Goal: Information Seeking & Learning: Learn about a topic

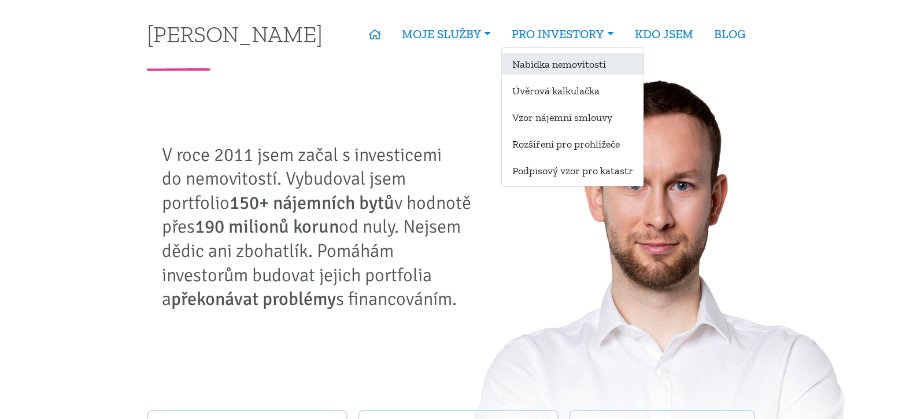
click at [537, 63] on link "Nabídka nemovitostí" at bounding box center [573, 63] width 142 height 21
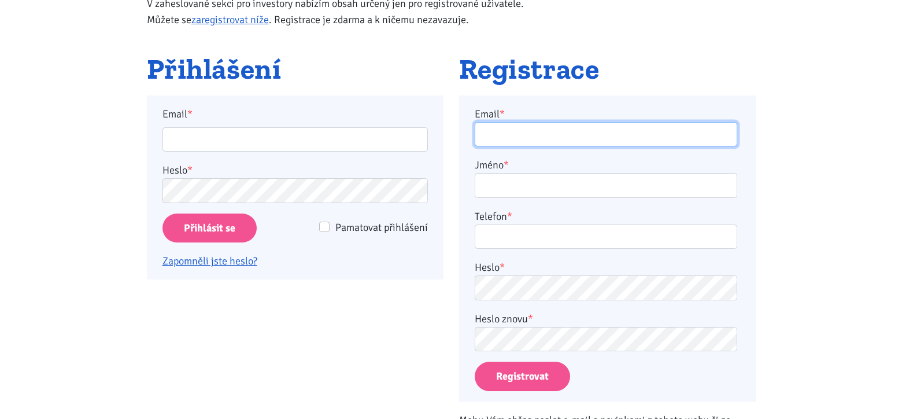
type input "kloubova.alena1@seznam.cz"
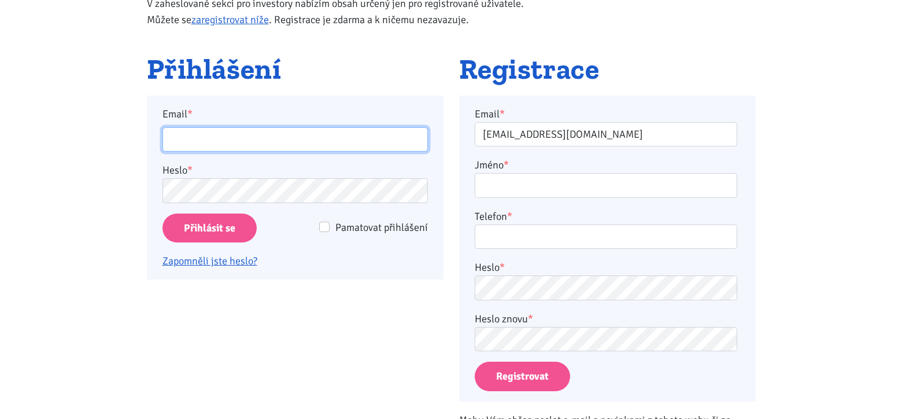
type input "kloubova.alena1@seznam.cz"
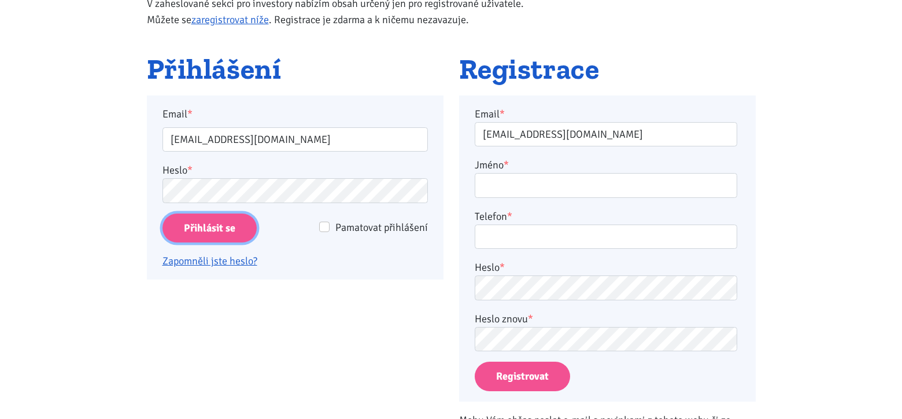
click at [220, 231] on input "Přihlásit se" at bounding box center [210, 228] width 94 height 30
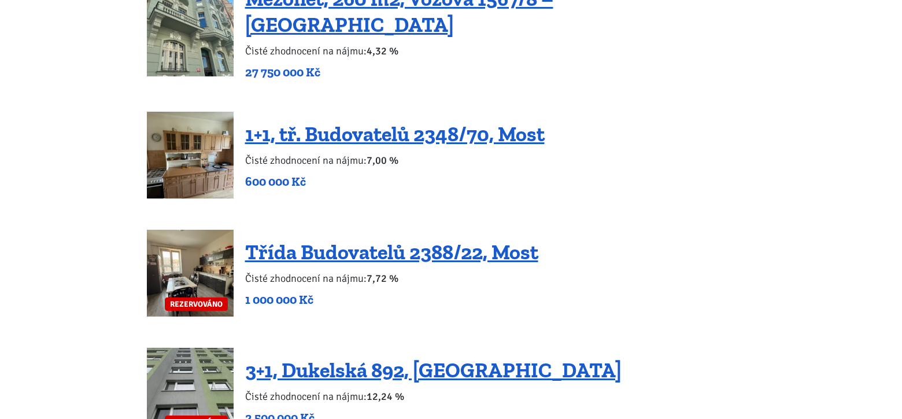
scroll to position [1793, 0]
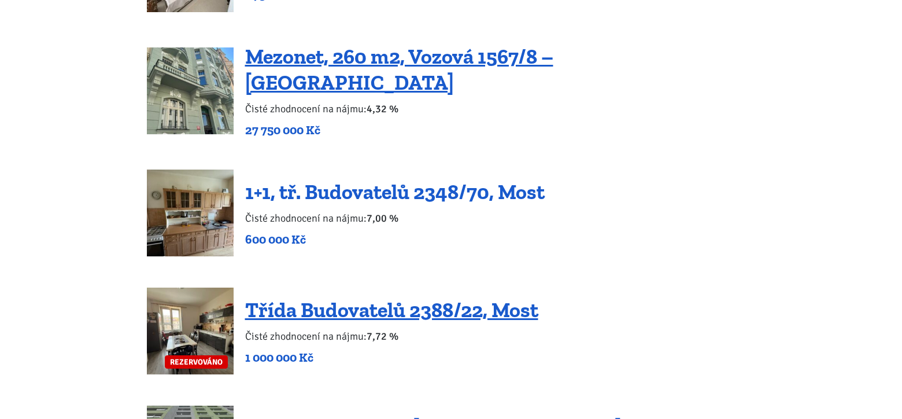
click at [331, 179] on link "1+1, tř. Budovatelů 2348/70, Most" at bounding box center [395, 191] width 300 height 25
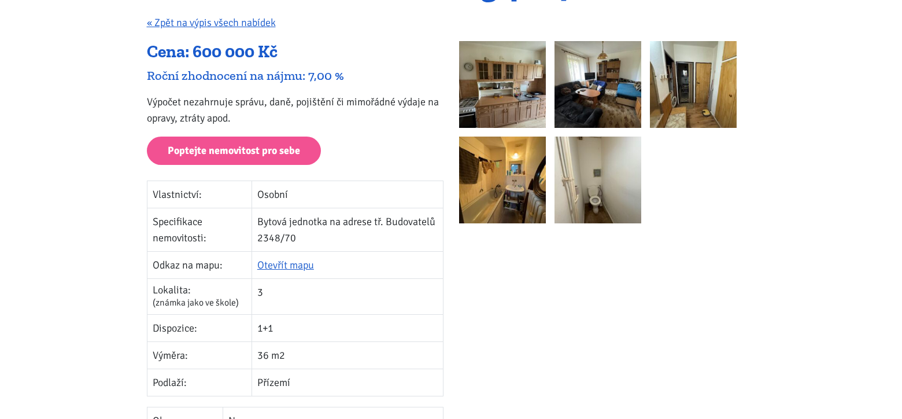
scroll to position [116, 0]
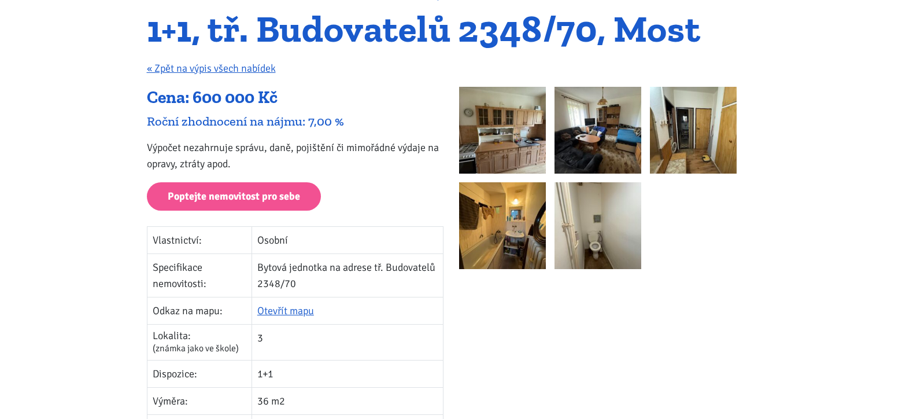
click at [530, 134] on img at bounding box center [502, 130] width 87 height 87
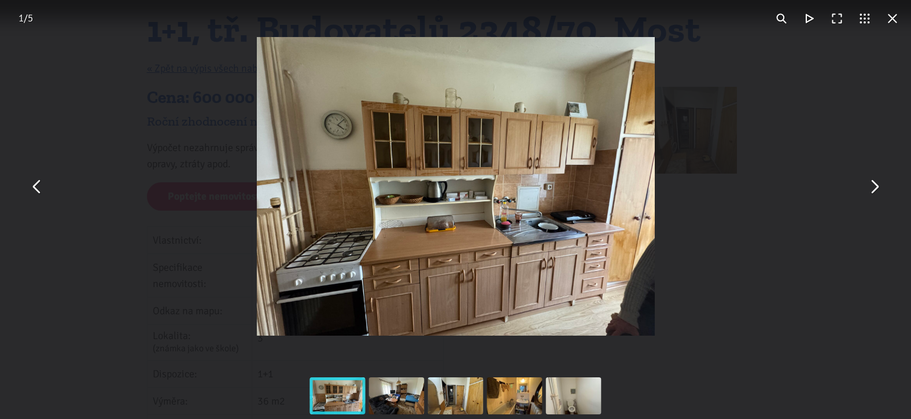
click at [875, 193] on button "You can close this modal content with the ESC key" at bounding box center [874, 186] width 28 height 28
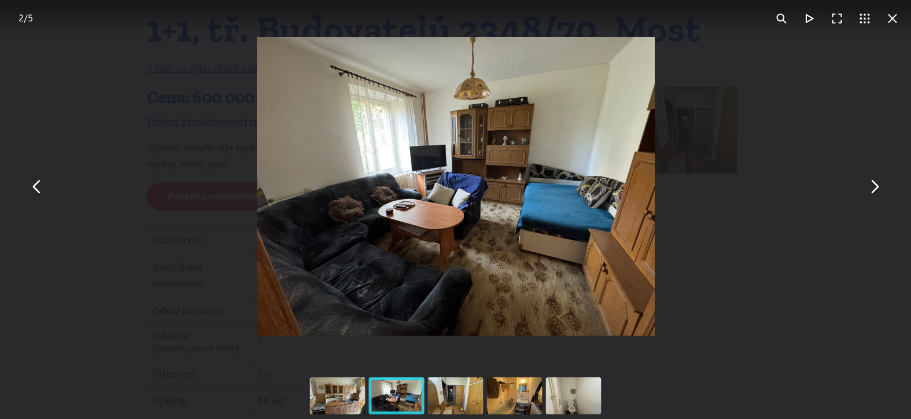
click at [875, 183] on button "You can close this modal content with the ESC key" at bounding box center [874, 186] width 28 height 28
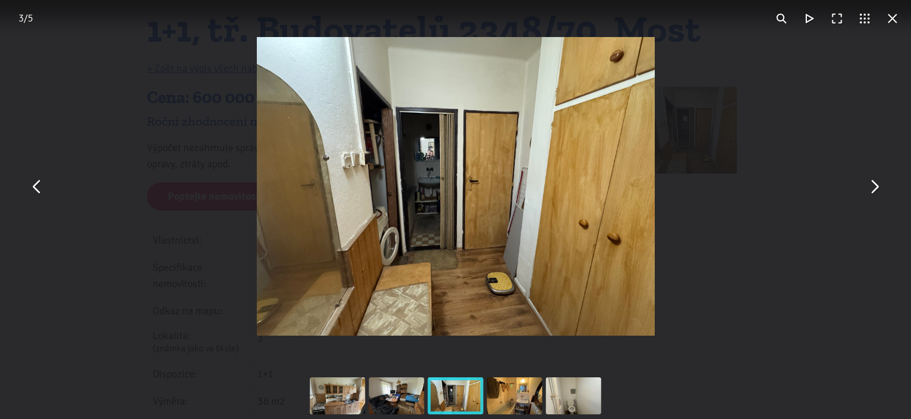
click at [875, 183] on button "You can close this modal content with the ESC key" at bounding box center [874, 186] width 28 height 28
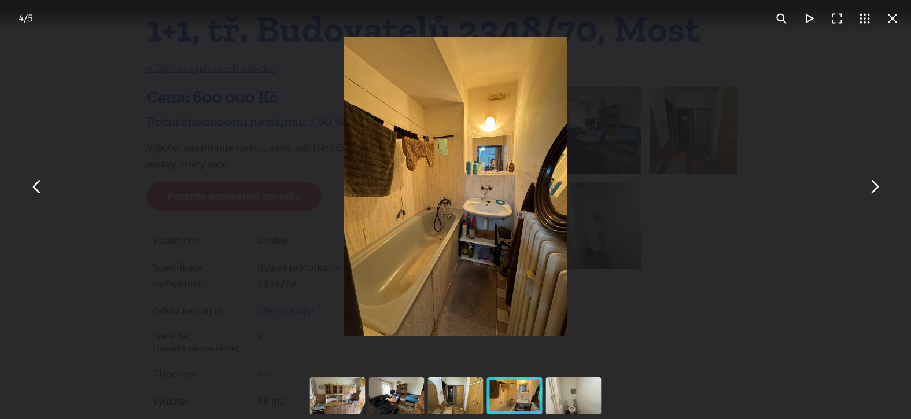
click at [875, 183] on button "You can close this modal content with the ESC key" at bounding box center [874, 186] width 28 height 28
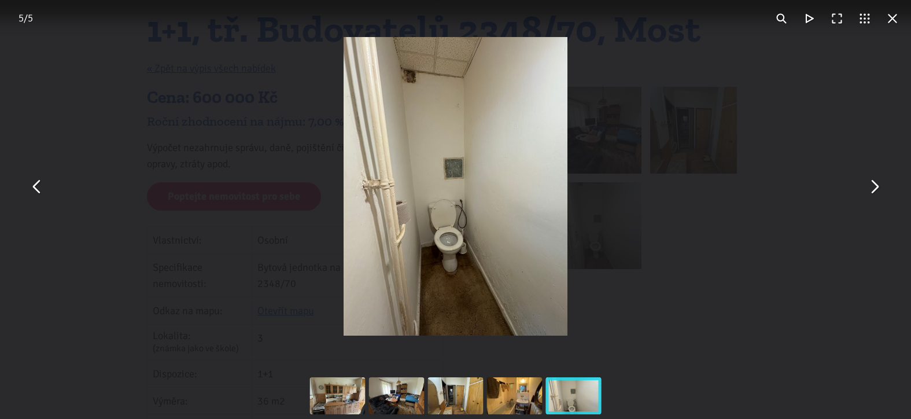
click at [875, 183] on button "You can close this modal content with the ESC key" at bounding box center [874, 186] width 28 height 28
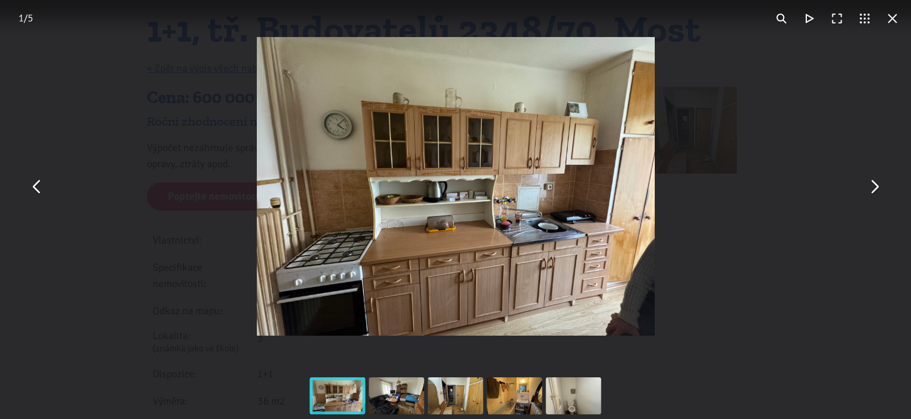
click at [875, 183] on button "You can close this modal content with the ESC key" at bounding box center [874, 186] width 28 height 28
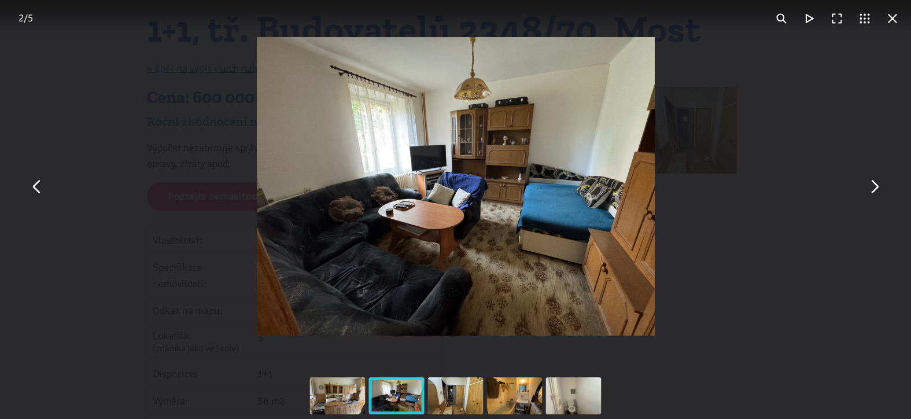
click at [893, 20] on button "You can close this modal content with the ESC key" at bounding box center [893, 19] width 28 height 28
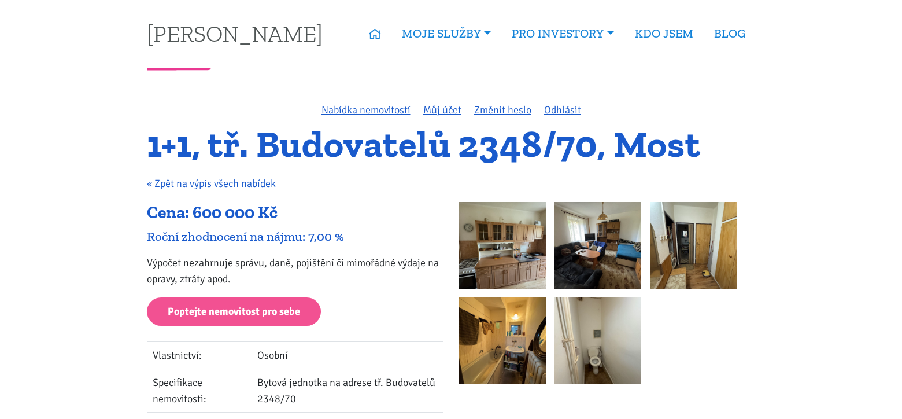
scroll to position [0, 0]
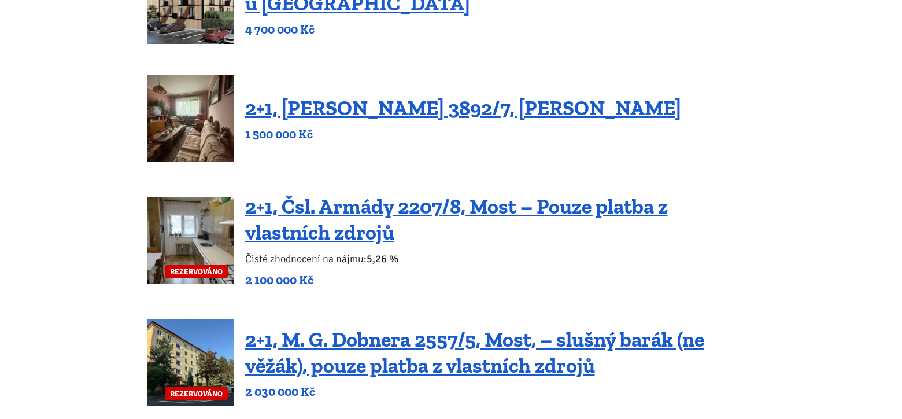
scroll to position [289, 0]
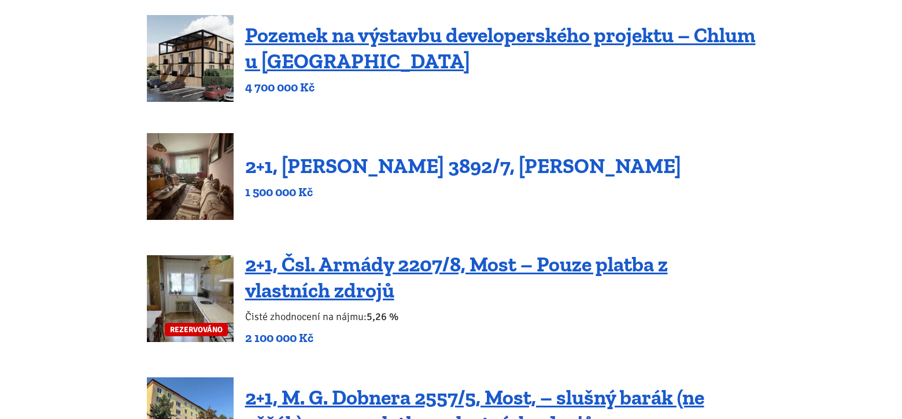
click at [324, 172] on link "2+1, [PERSON_NAME] 3892/7, [PERSON_NAME]" at bounding box center [463, 165] width 436 height 25
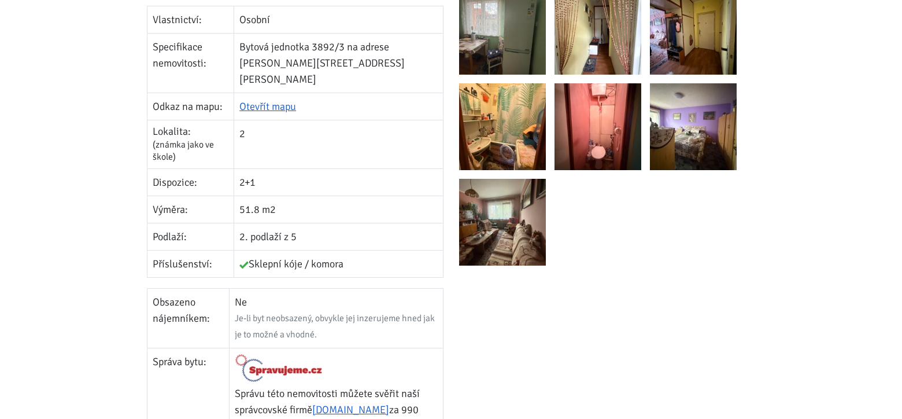
scroll to position [322, 0]
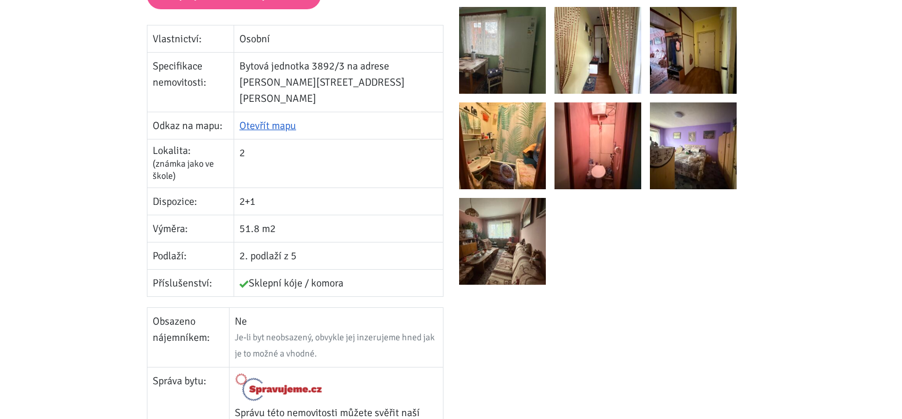
click at [506, 74] on img at bounding box center [502, 50] width 87 height 87
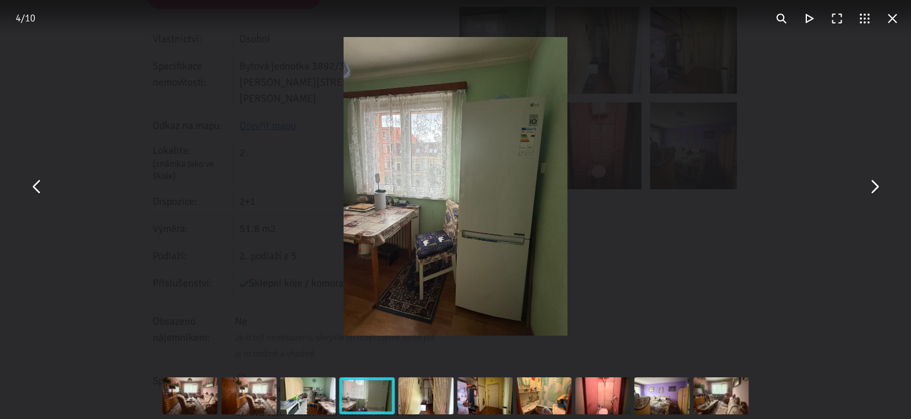
click at [875, 187] on button "You can close this modal content with the ESC key" at bounding box center [874, 186] width 28 height 28
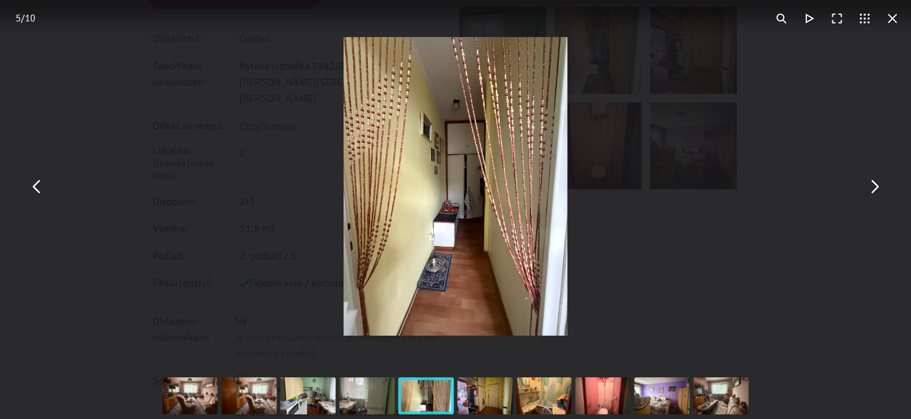
click at [875, 187] on button "You can close this modal content with the ESC key" at bounding box center [874, 186] width 28 height 28
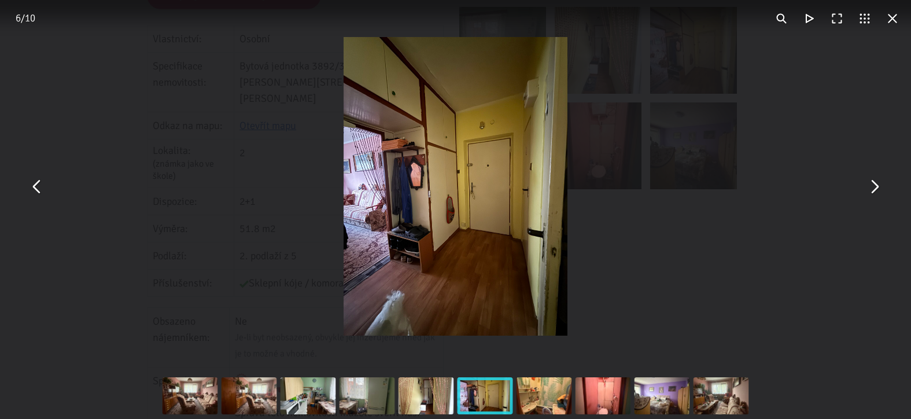
click at [875, 187] on button "You can close this modal content with the ESC key" at bounding box center [874, 186] width 28 height 28
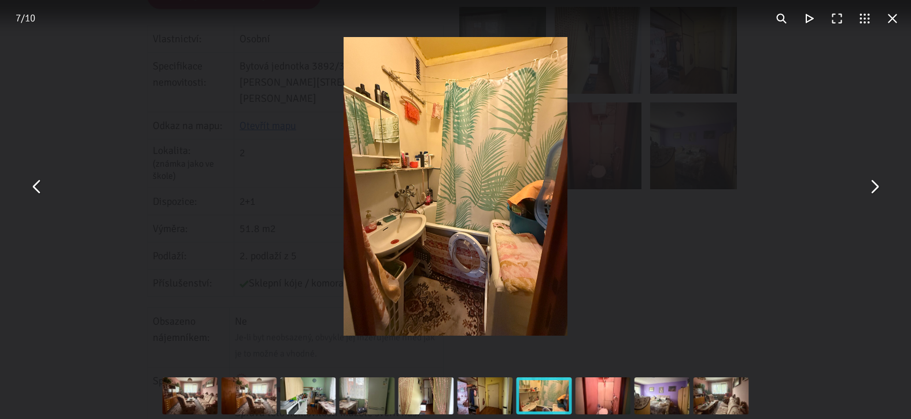
click at [875, 187] on button "You can close this modal content with the ESC key" at bounding box center [874, 186] width 28 height 28
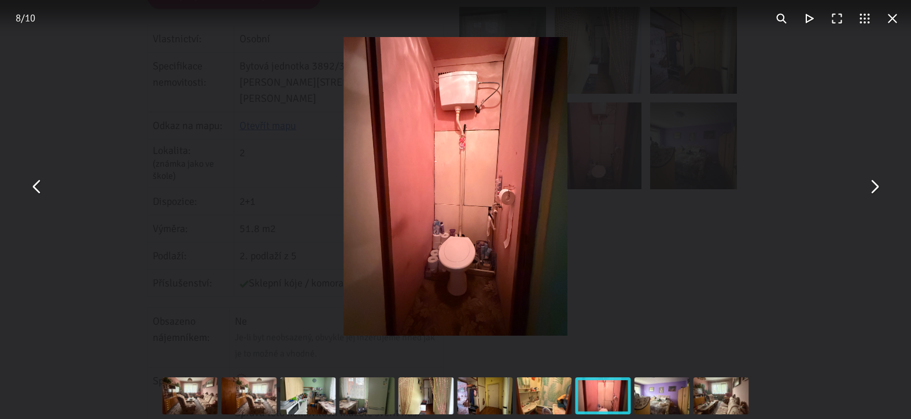
click at [875, 187] on button "You can close this modal content with the ESC key" at bounding box center [874, 186] width 28 height 28
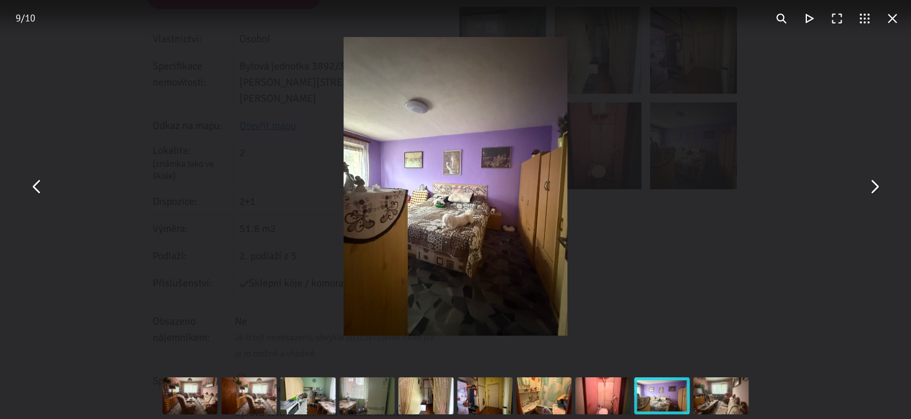
click at [875, 187] on button "You can close this modal content with the ESC key" at bounding box center [874, 186] width 28 height 28
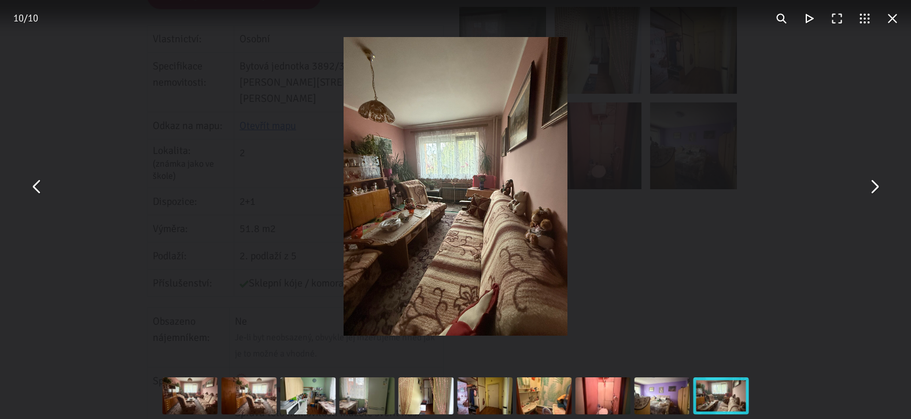
click at [875, 187] on button "You can close this modal content with the ESC key" at bounding box center [874, 186] width 28 height 28
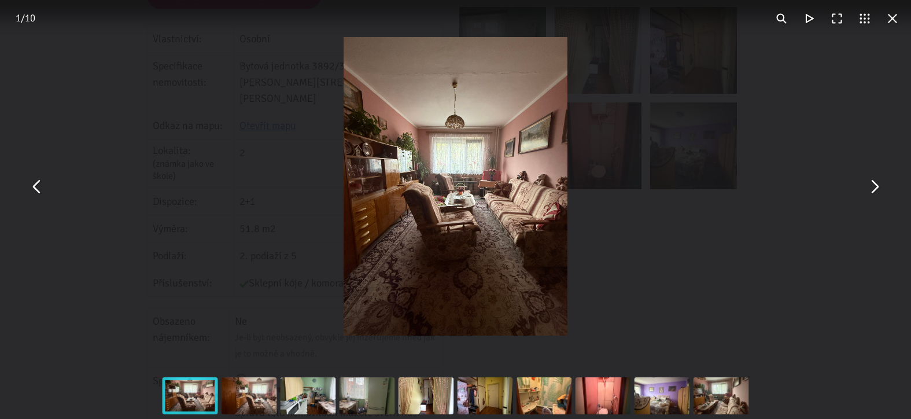
click at [875, 187] on button "You can close this modal content with the ESC key" at bounding box center [874, 186] width 28 height 28
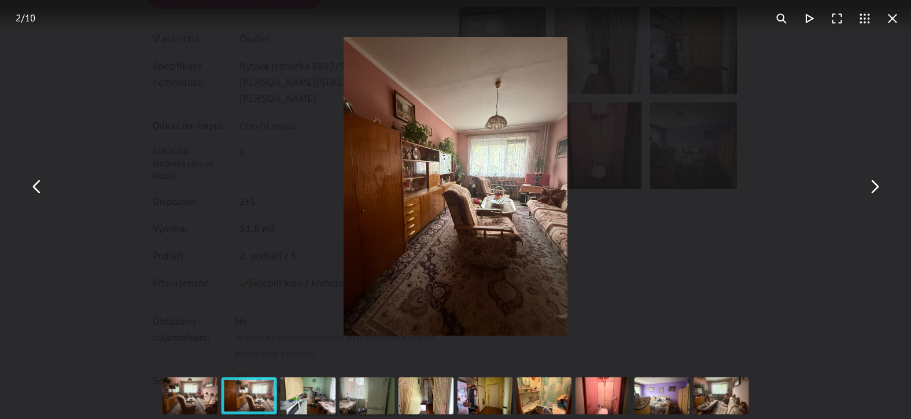
click at [875, 187] on button "You can close this modal content with the ESC key" at bounding box center [874, 186] width 28 height 28
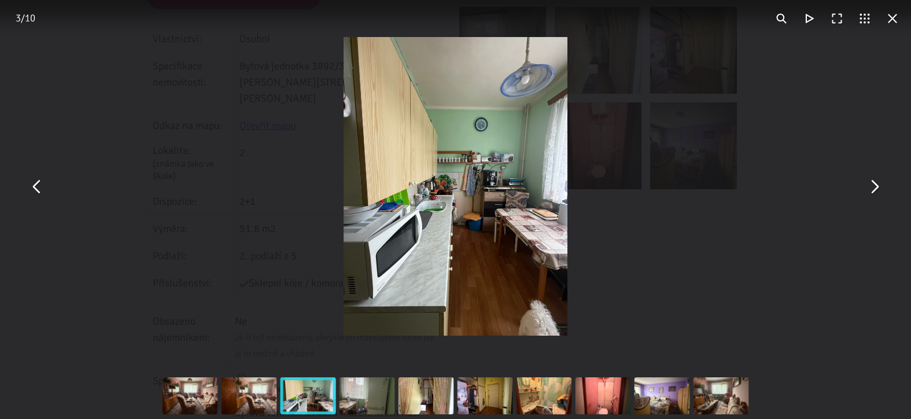
click at [875, 187] on button "You can close this modal content with the ESC key" at bounding box center [874, 186] width 28 height 28
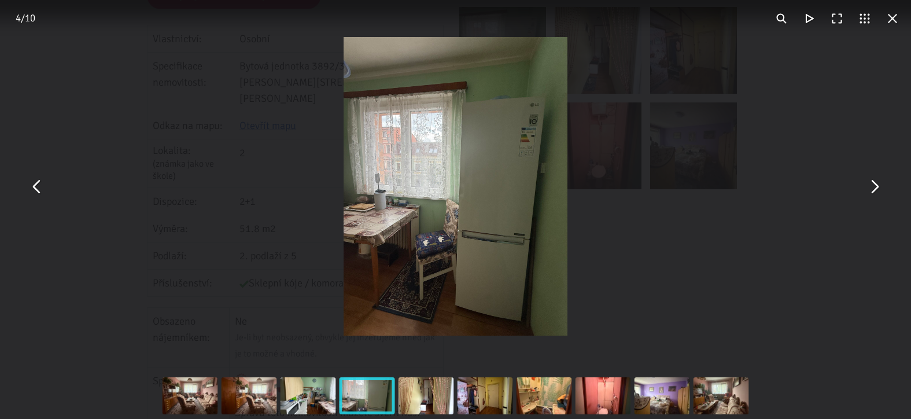
click at [876, 189] on button "You can close this modal content with the ESC key" at bounding box center [874, 186] width 28 height 28
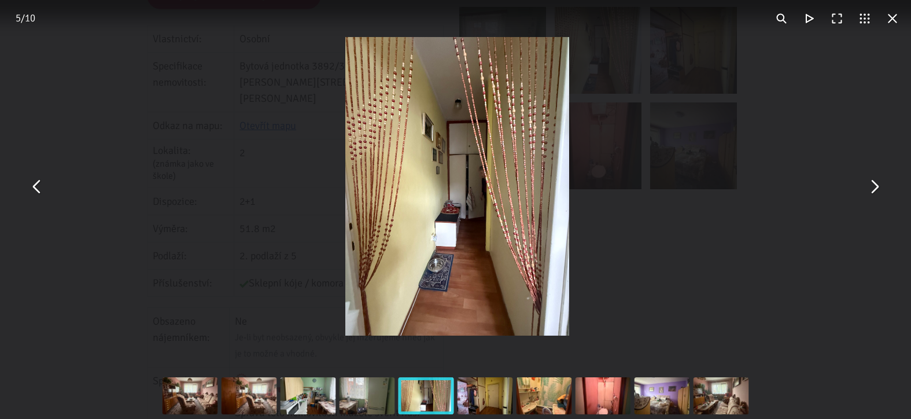
click at [876, 189] on button "You can close this modal content with the ESC key" at bounding box center [874, 186] width 28 height 28
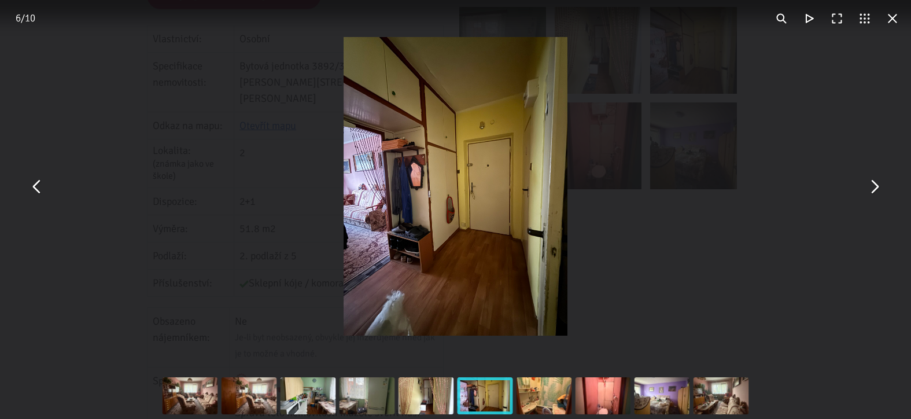
click at [876, 189] on button "You can close this modal content with the ESC key" at bounding box center [874, 186] width 28 height 28
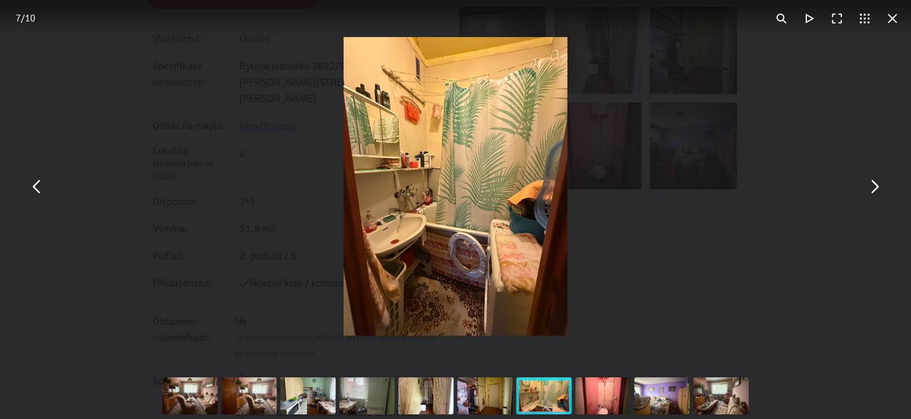
click at [876, 189] on button "You can close this modal content with the ESC key" at bounding box center [874, 186] width 28 height 28
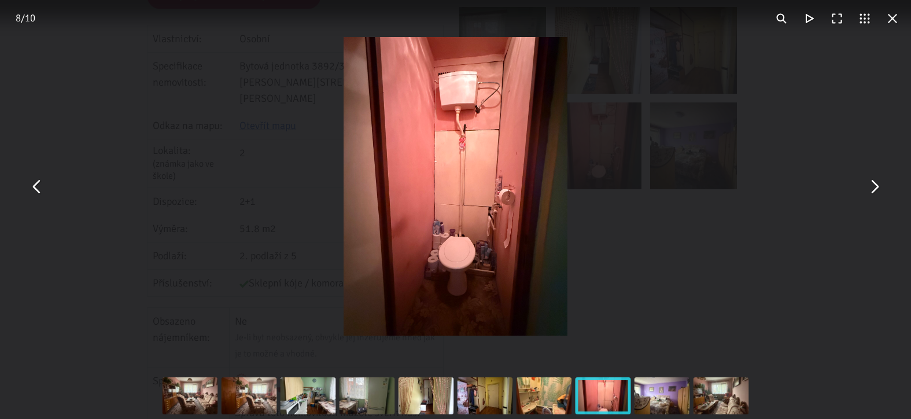
click at [876, 189] on button "You can close this modal content with the ESC key" at bounding box center [874, 186] width 28 height 28
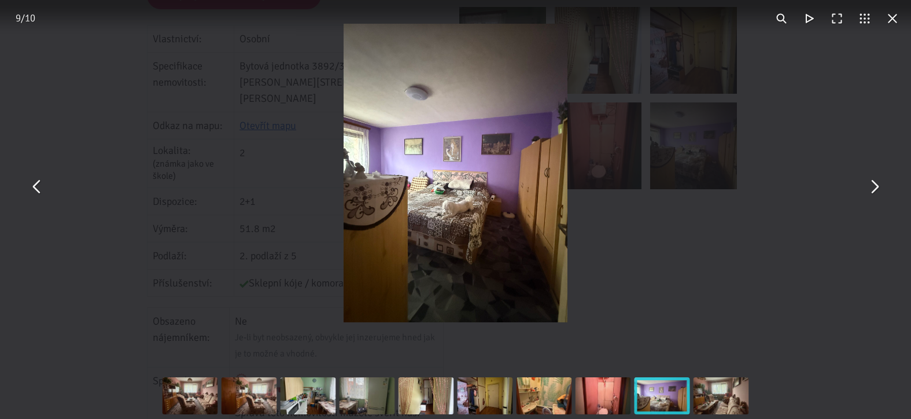
drag, startPoint x: 881, startPoint y: 201, endPoint x: 879, endPoint y: 187, distance: 14.1
click at [879, 187] on div "You can close this modal content with the ESC key" at bounding box center [455, 186] width 911 height 373
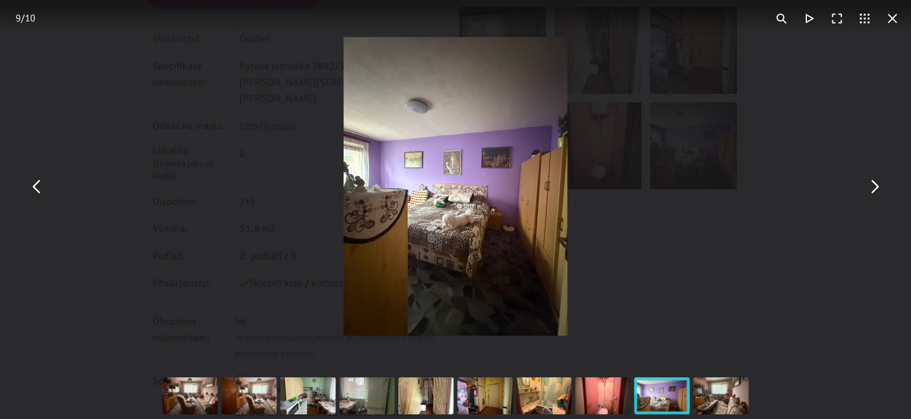
click at [875, 180] on button "You can close this modal content with the ESC key" at bounding box center [874, 186] width 28 height 28
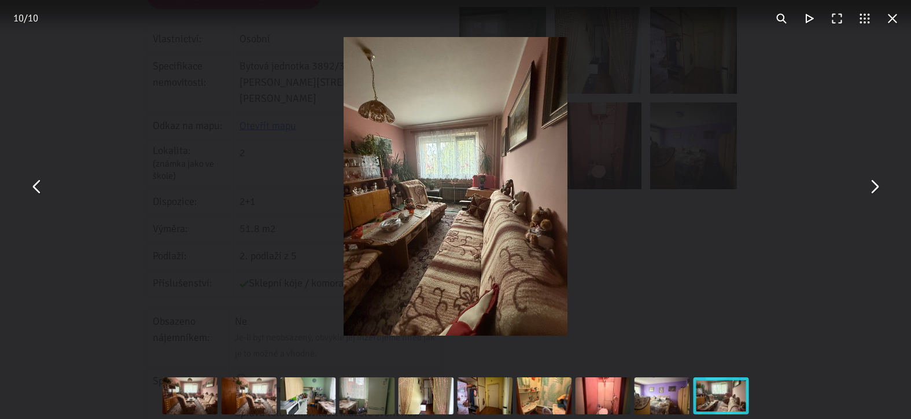
click at [876, 183] on button "You can close this modal content with the ESC key" at bounding box center [874, 186] width 28 height 28
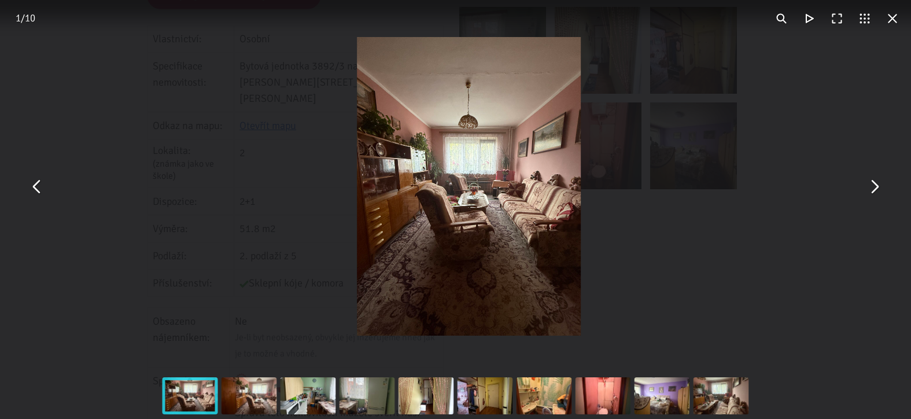
click at [876, 183] on button "You can close this modal content with the ESC key" at bounding box center [874, 186] width 28 height 28
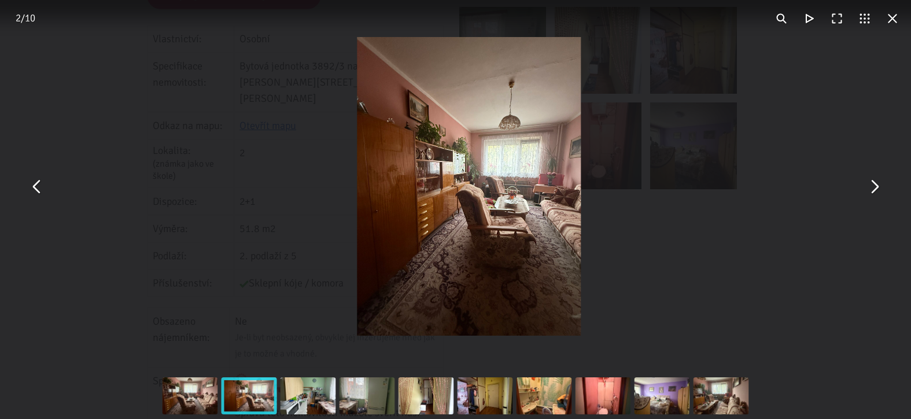
click at [876, 183] on button "You can close this modal content with the ESC key" at bounding box center [874, 186] width 28 height 28
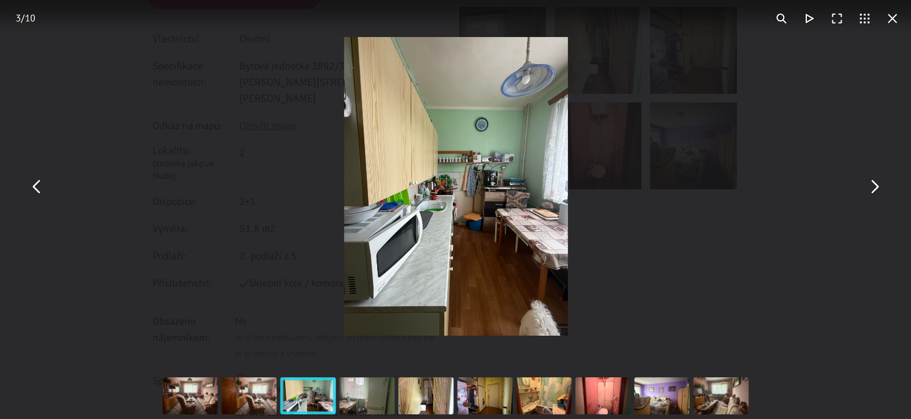
click at [876, 182] on button "You can close this modal content with the ESC key" at bounding box center [874, 186] width 28 height 28
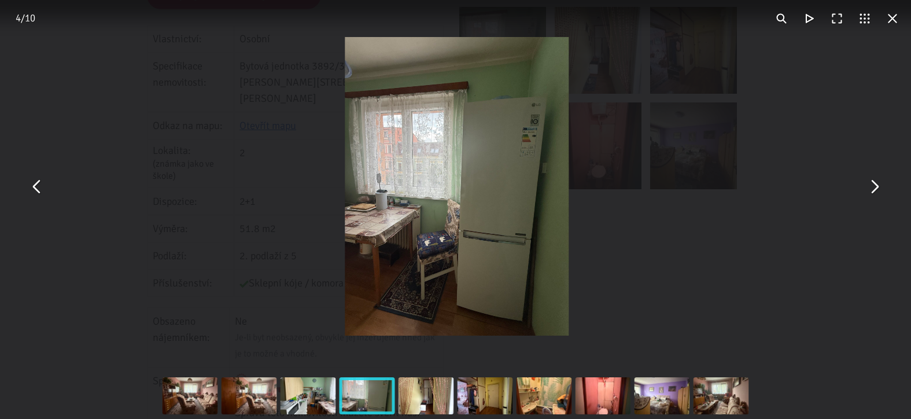
click at [876, 182] on button "You can close this modal content with the ESC key" at bounding box center [874, 186] width 28 height 28
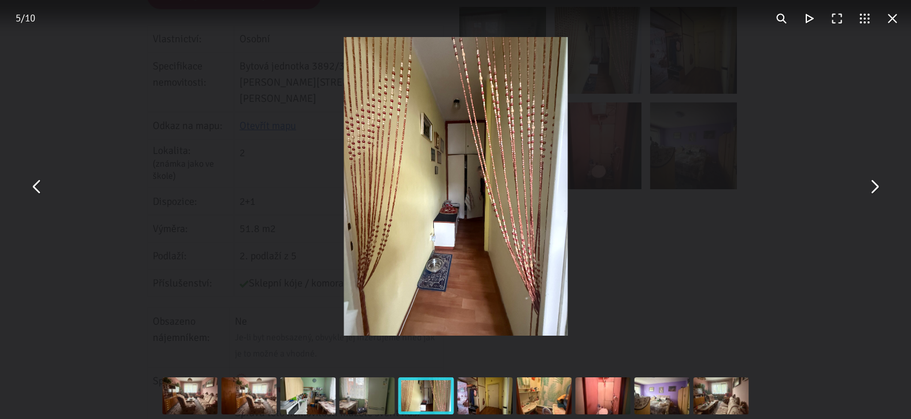
click at [876, 182] on button "You can close this modal content with the ESC key" at bounding box center [874, 186] width 28 height 28
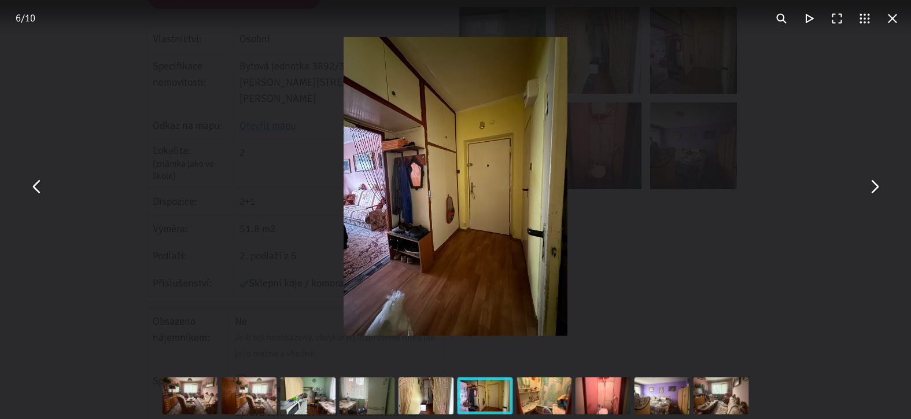
click at [876, 182] on button "You can close this modal content with the ESC key" at bounding box center [874, 186] width 28 height 28
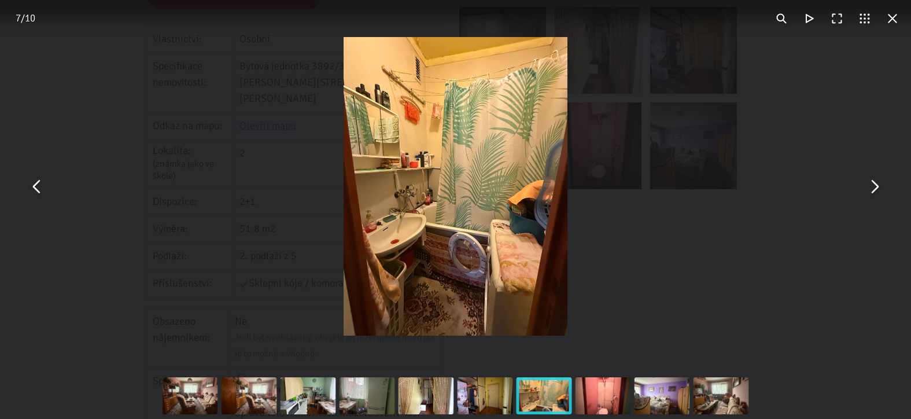
click at [512, 160] on img "You can close this modal content with the ESC key" at bounding box center [456, 186] width 224 height 298
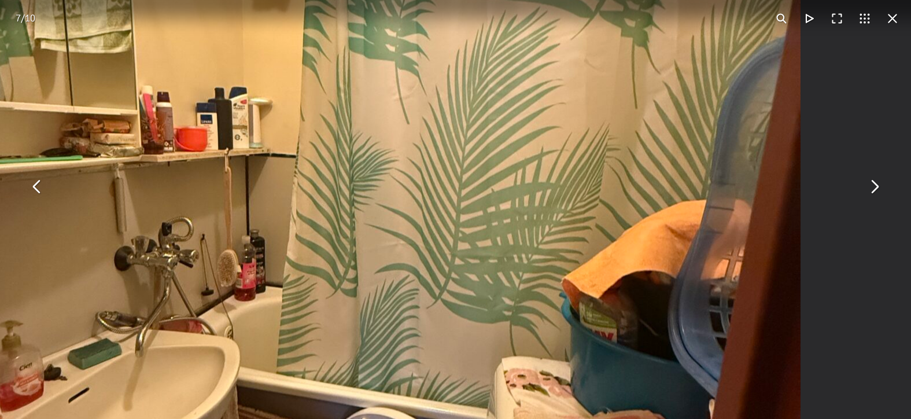
drag, startPoint x: 558, startPoint y: 184, endPoint x: 626, endPoint y: 144, distance: 79.1
click at [626, 144] on img "You can close this modal content with the ESC key" at bounding box center [356, 225] width 889 height 1185
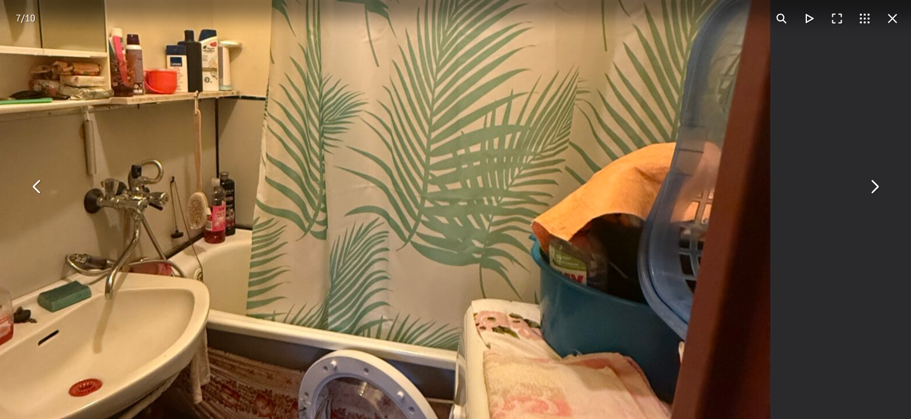
drag, startPoint x: 512, startPoint y: 303, endPoint x: 477, endPoint y: 252, distance: 61.1
click at [477, 254] on img "You can close this modal content with the ESC key" at bounding box center [326, 167] width 889 height 1185
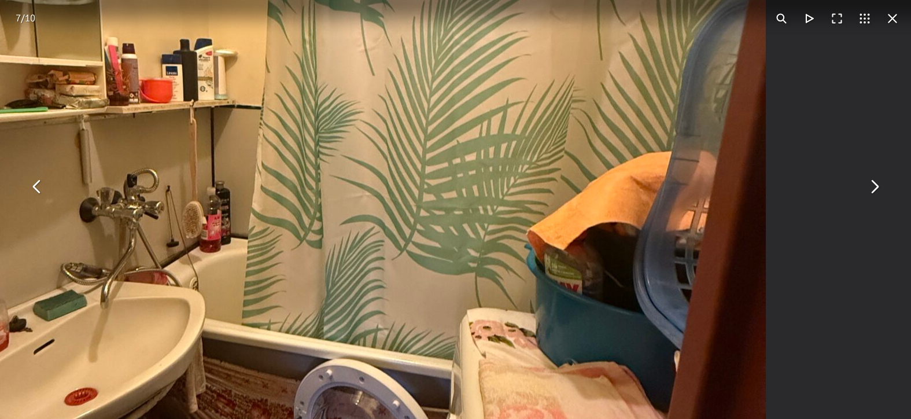
click at [873, 187] on button "You can close this modal content with the ESC key" at bounding box center [874, 186] width 28 height 28
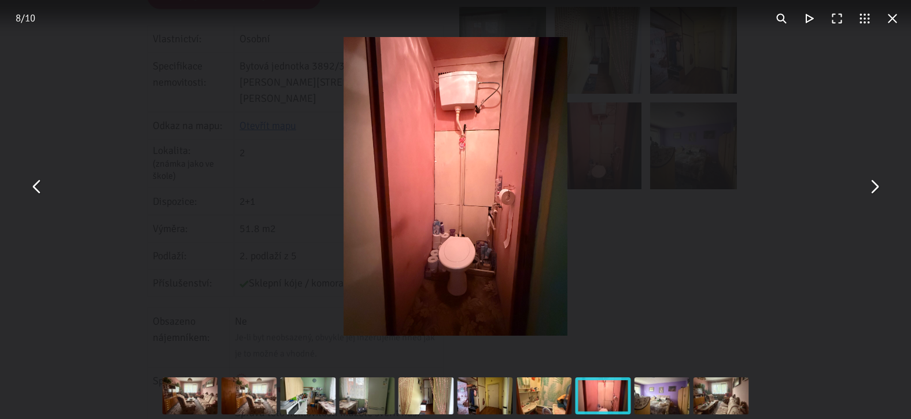
click at [492, 120] on img "You can close this modal content with the ESC key" at bounding box center [456, 186] width 224 height 298
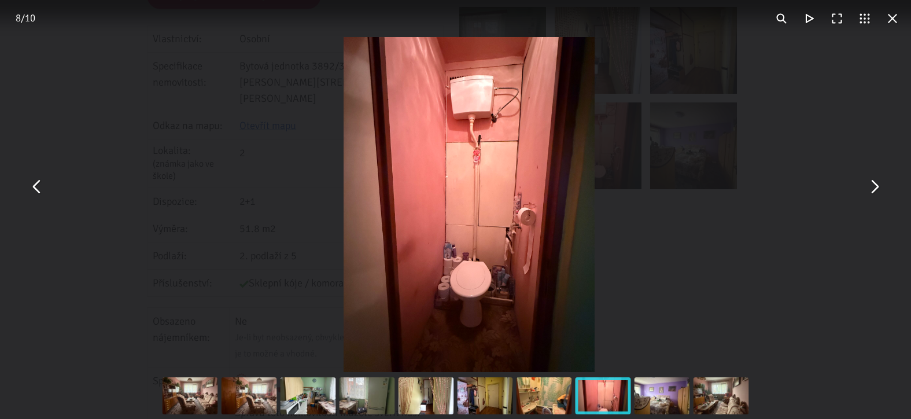
click at [874, 189] on button "You can close this modal content with the ESC key" at bounding box center [874, 186] width 28 height 28
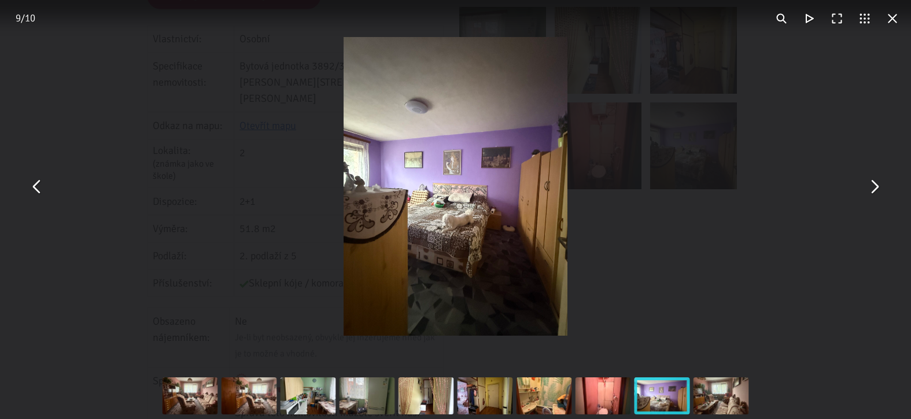
click at [35, 194] on button "You can close this modal content with the ESC key" at bounding box center [37, 186] width 28 height 28
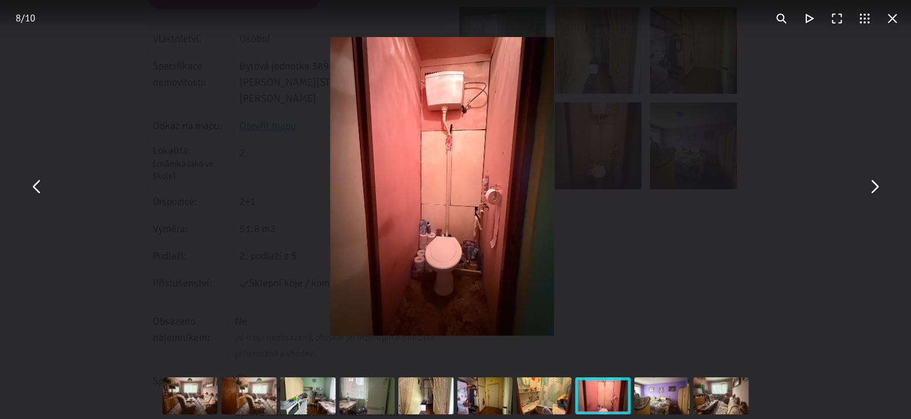
click at [35, 194] on button "You can close this modal content with the ESC key" at bounding box center [37, 186] width 28 height 28
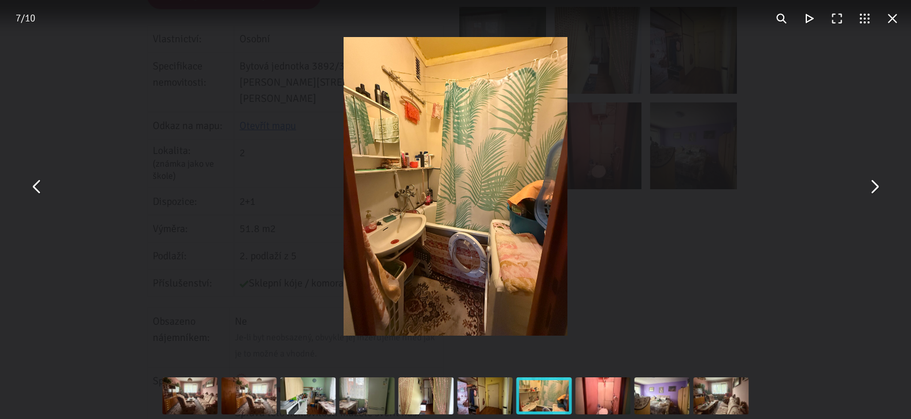
click at [895, 21] on button "You can close this modal content with the ESC key" at bounding box center [893, 19] width 28 height 28
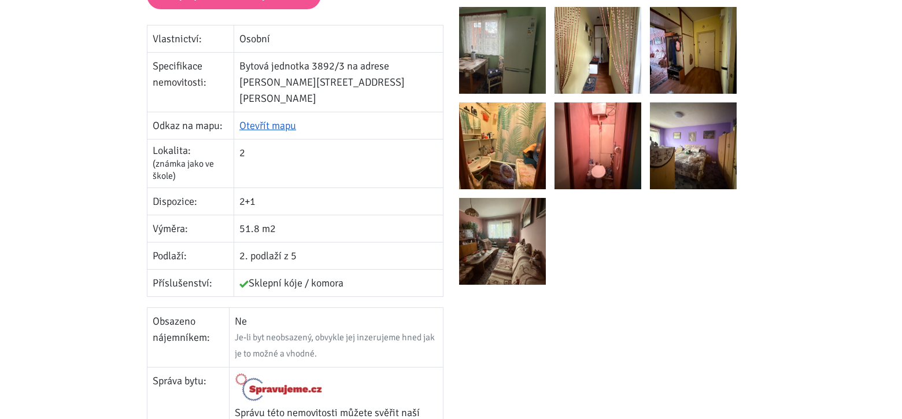
click at [485, 99] on div at bounding box center [607, 102] width 297 height 382
click at [497, 83] on img at bounding box center [502, 50] width 87 height 87
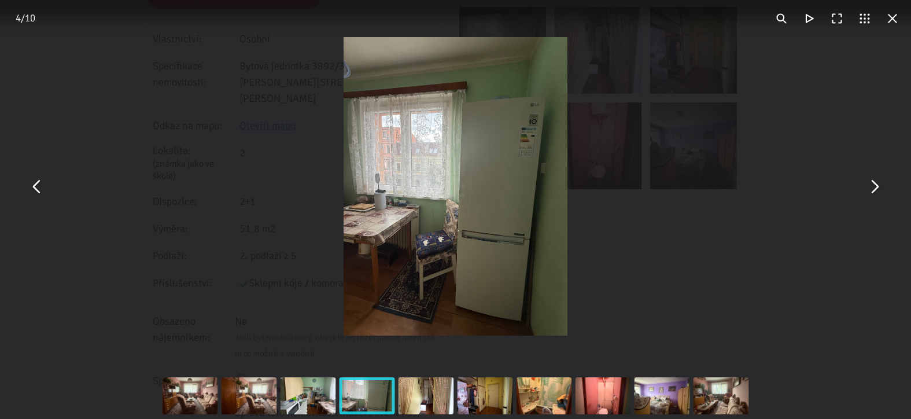
click at [879, 189] on button "You can close this modal content with the ESC key" at bounding box center [874, 186] width 28 height 28
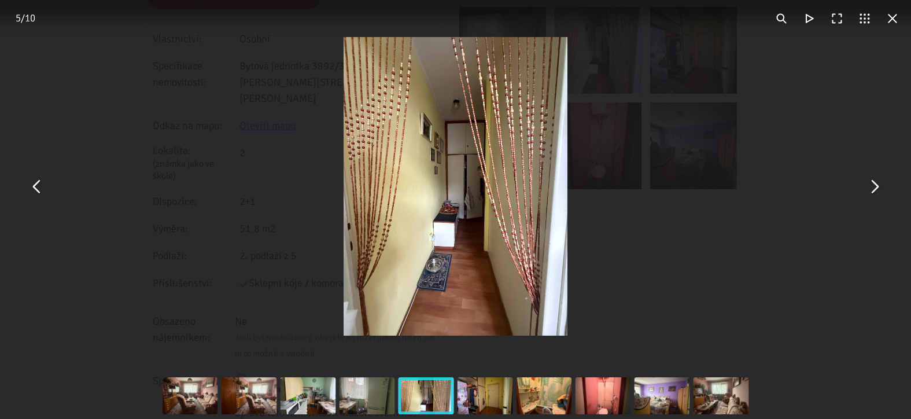
click at [877, 189] on button "You can close this modal content with the ESC key" at bounding box center [874, 186] width 28 height 28
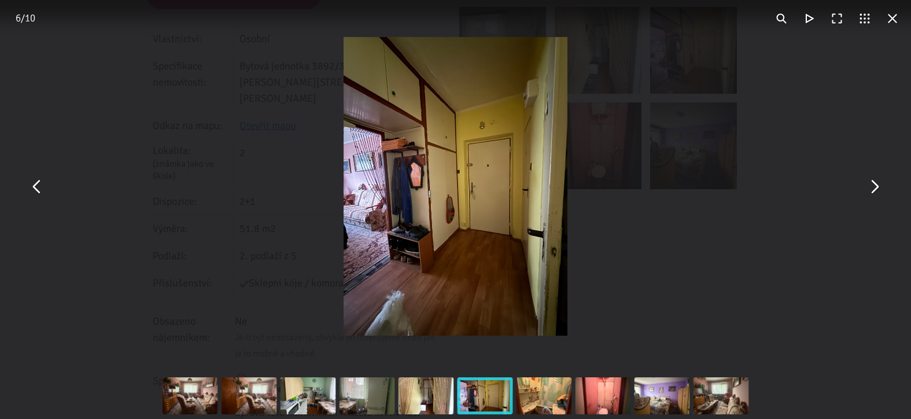
click at [877, 189] on button "You can close this modal content with the ESC key" at bounding box center [874, 186] width 28 height 28
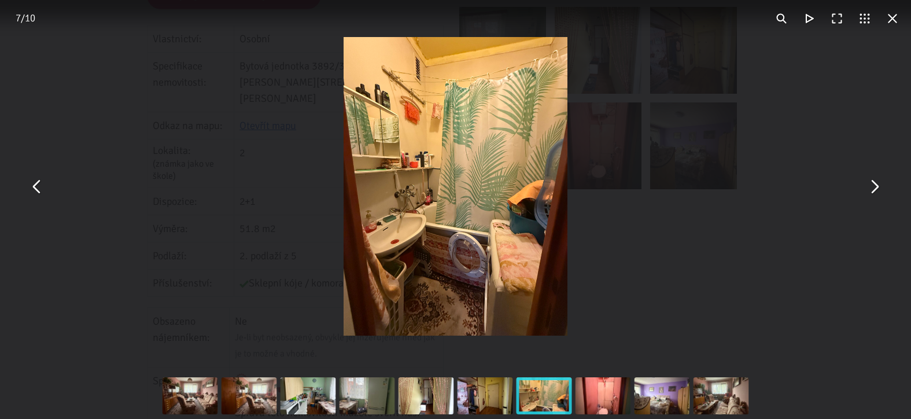
click at [877, 189] on button "You can close this modal content with the ESC key" at bounding box center [874, 186] width 28 height 28
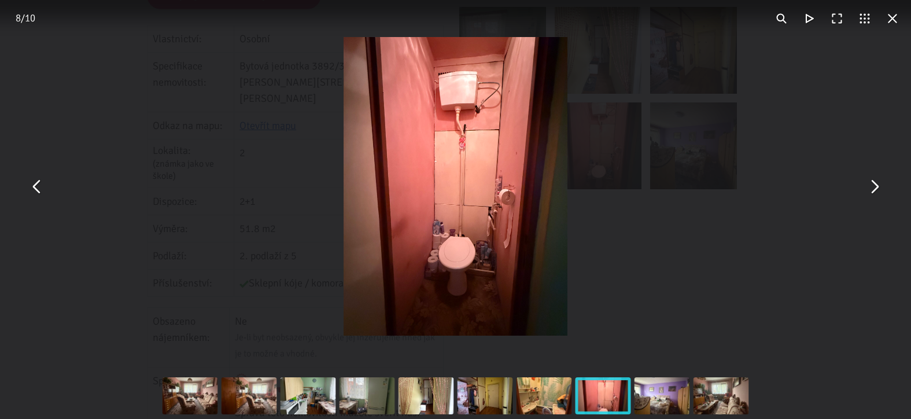
click at [877, 189] on button "You can close this modal content with the ESC key" at bounding box center [874, 186] width 28 height 28
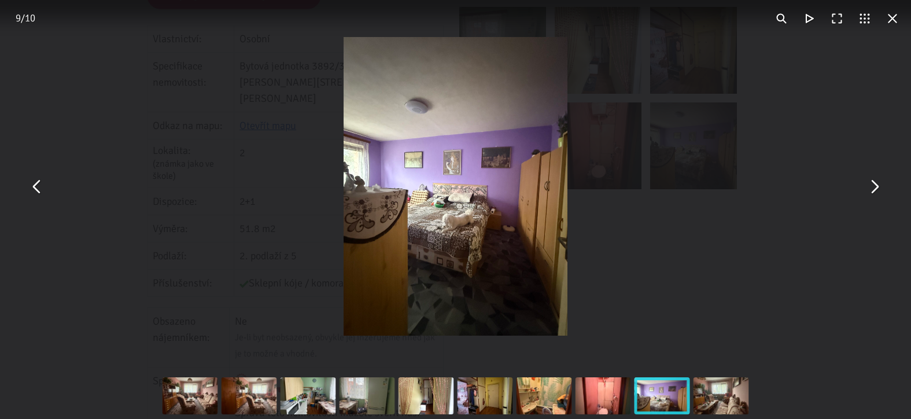
click at [877, 189] on button "You can close this modal content with the ESC key" at bounding box center [874, 186] width 28 height 28
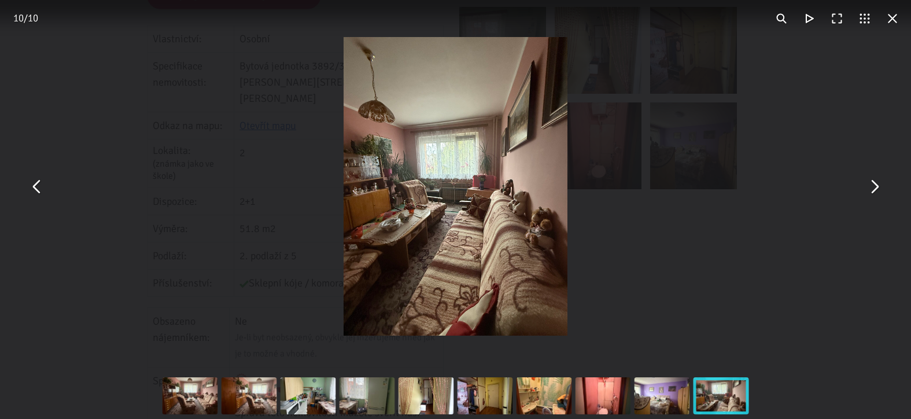
click at [877, 189] on button "You can close this modal content with the ESC key" at bounding box center [874, 186] width 28 height 28
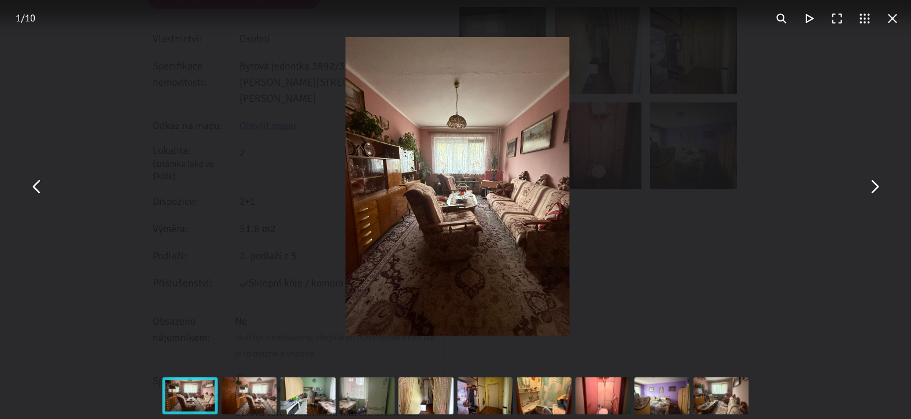
click at [877, 189] on button "You can close this modal content with the ESC key" at bounding box center [874, 186] width 28 height 28
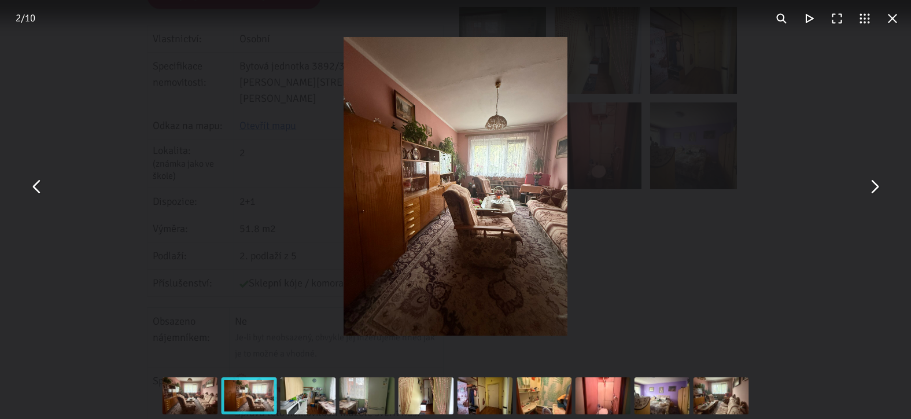
click at [893, 13] on button "You can close this modal content with the ESC key" at bounding box center [893, 19] width 28 height 28
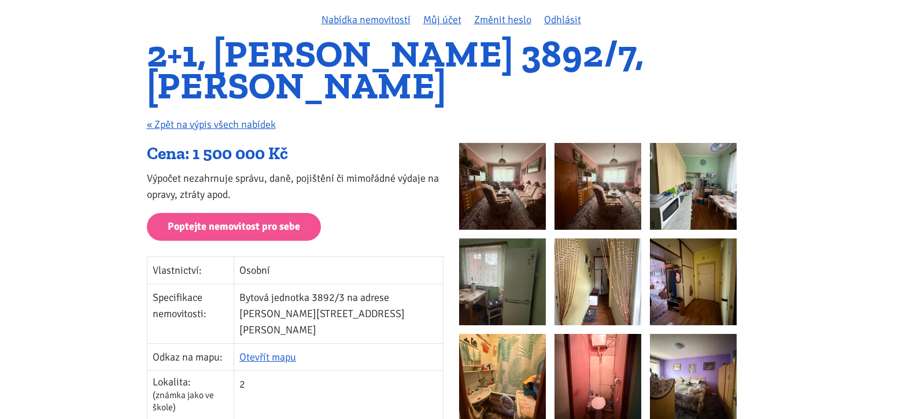
scroll to position [0, 0]
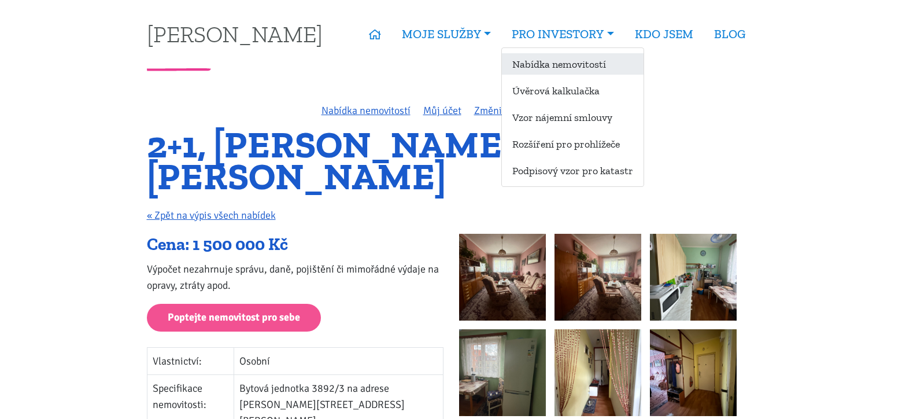
click at [547, 65] on link "Nabídka nemovitostí" at bounding box center [573, 63] width 142 height 21
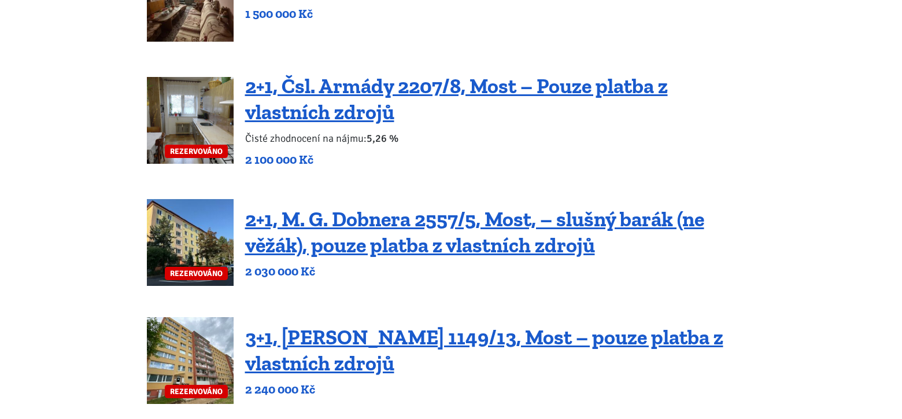
scroll to position [521, 0]
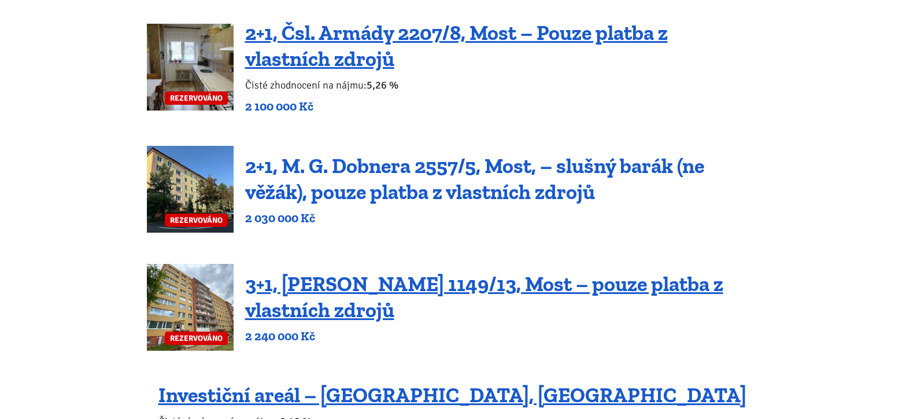
click at [377, 175] on link "2+1, M. G. Dobnera 2557/5, Most, – slušný barák (ne věžák), pouze platba z vlas…" at bounding box center [474, 178] width 459 height 51
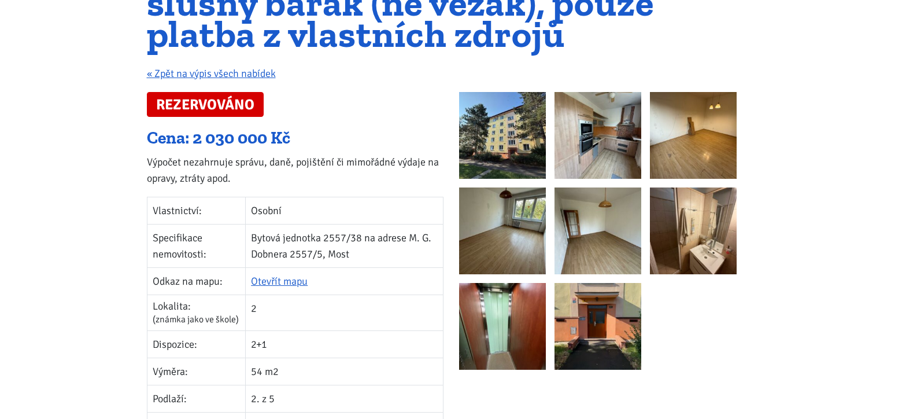
click at [530, 143] on img at bounding box center [502, 135] width 87 height 87
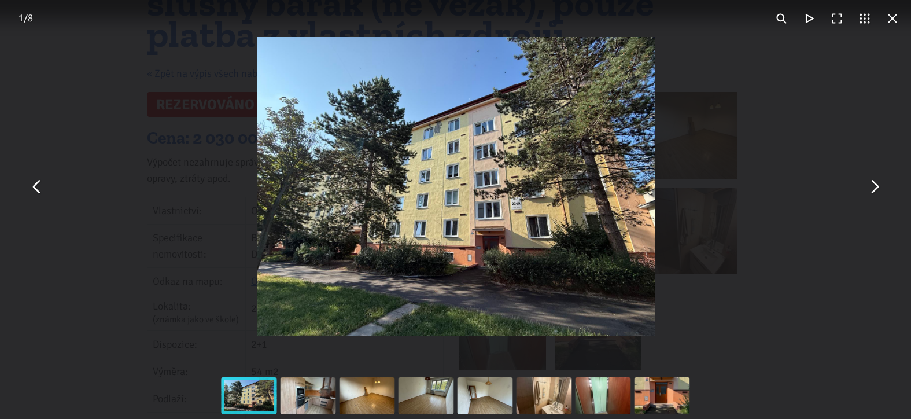
click at [895, 20] on button "You can close this modal content with the ESC key" at bounding box center [893, 19] width 28 height 28
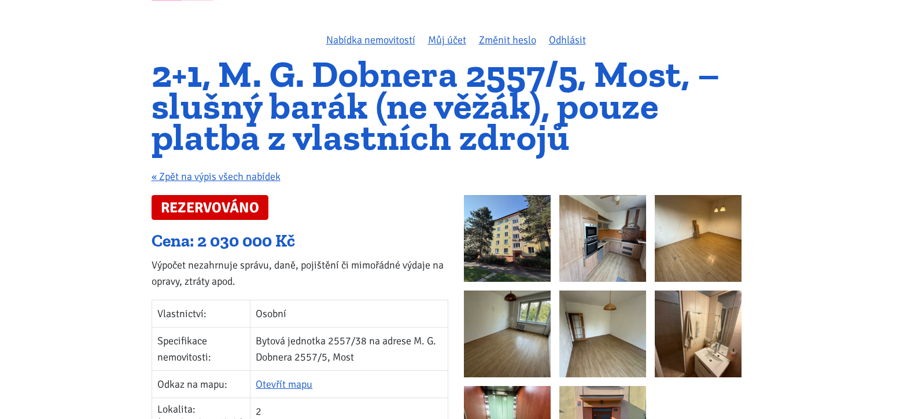
scroll to position [174, 0]
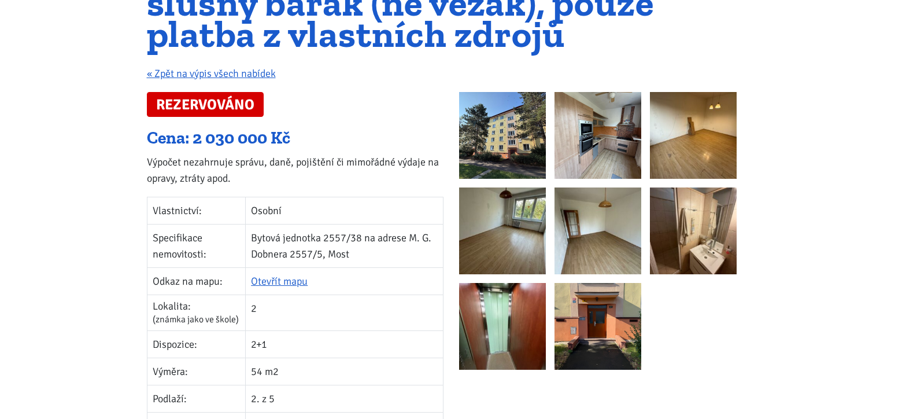
click at [586, 153] on img at bounding box center [598, 135] width 87 height 87
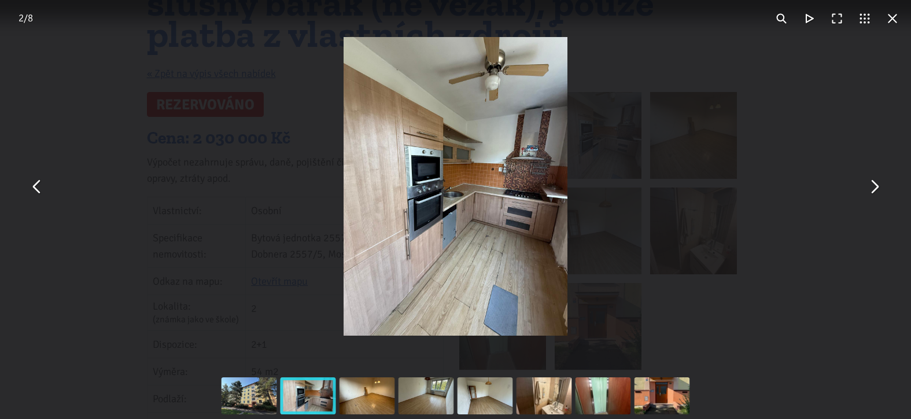
click at [873, 190] on button "You can close this modal content with the ESC key" at bounding box center [874, 186] width 28 height 28
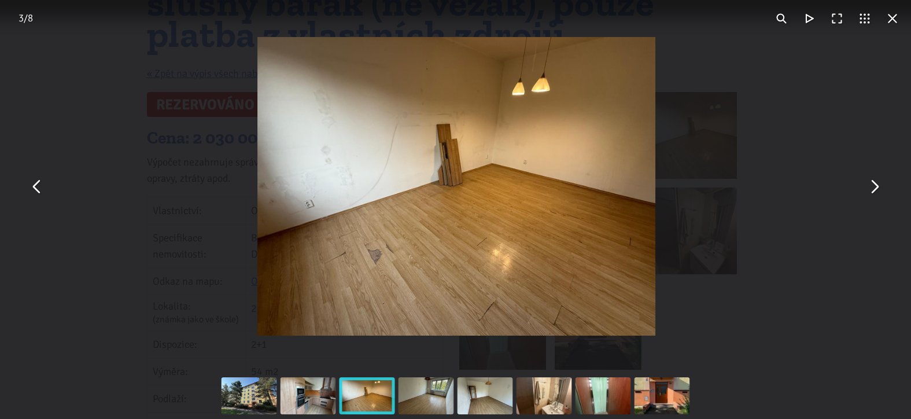
click at [873, 190] on button "You can close this modal content with the ESC key" at bounding box center [874, 186] width 28 height 28
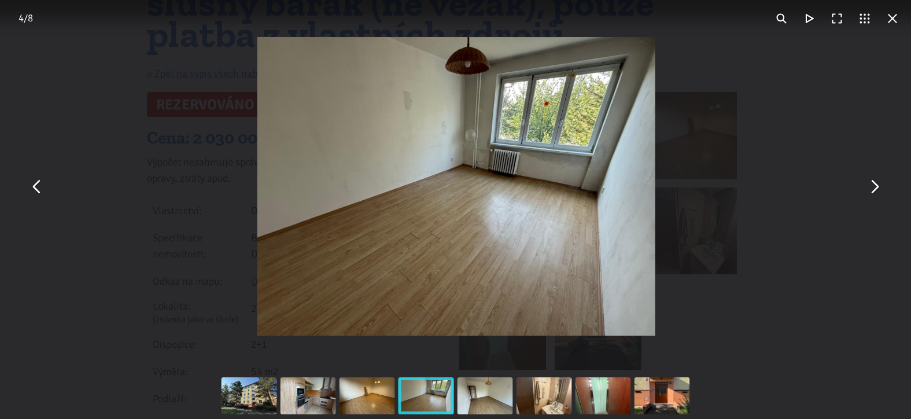
click at [873, 190] on button "You can close this modal content with the ESC key" at bounding box center [874, 186] width 28 height 28
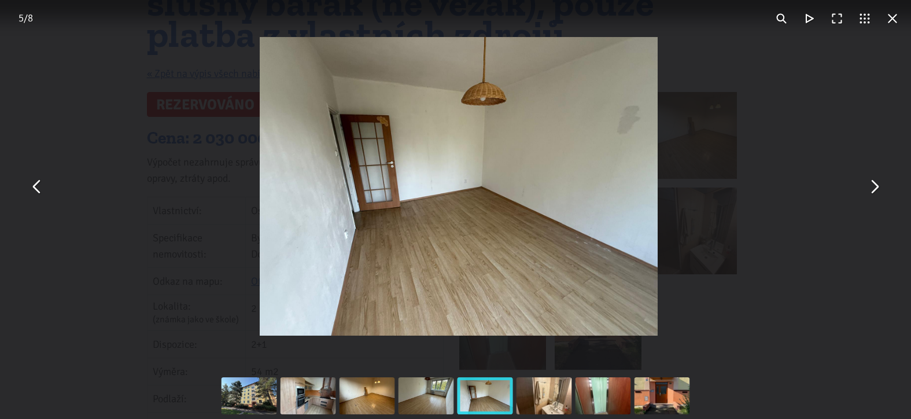
click at [873, 190] on button "You can close this modal content with the ESC key" at bounding box center [874, 186] width 28 height 28
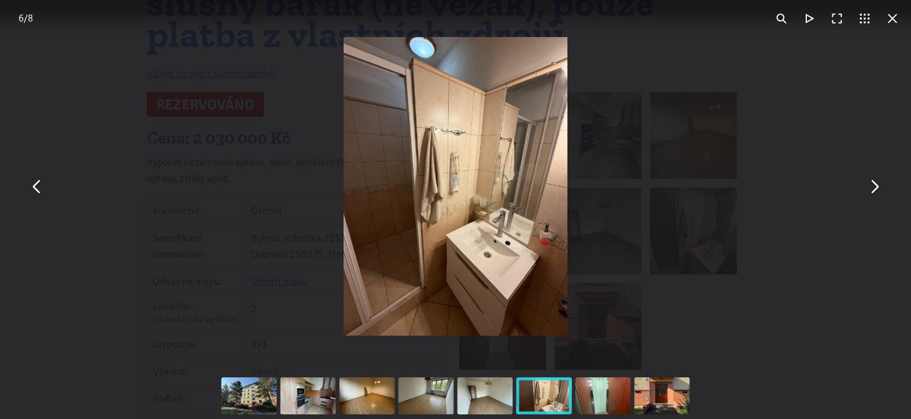
click at [873, 190] on button "You can close this modal content with the ESC key" at bounding box center [874, 186] width 28 height 28
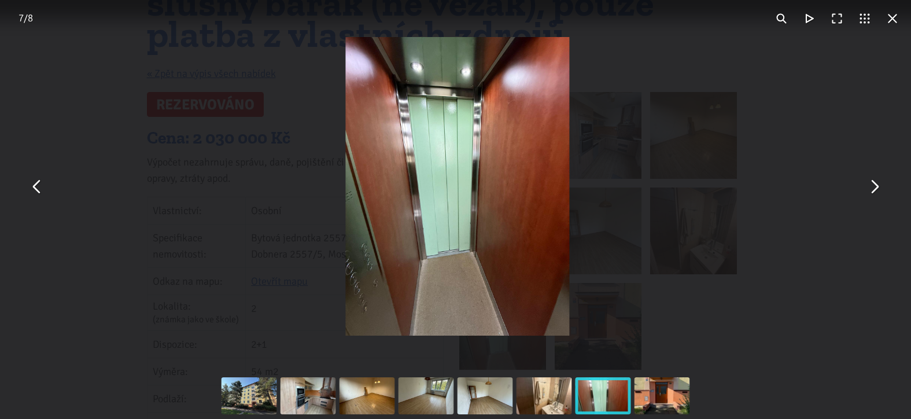
click at [873, 190] on button "You can close this modal content with the ESC key" at bounding box center [874, 186] width 28 height 28
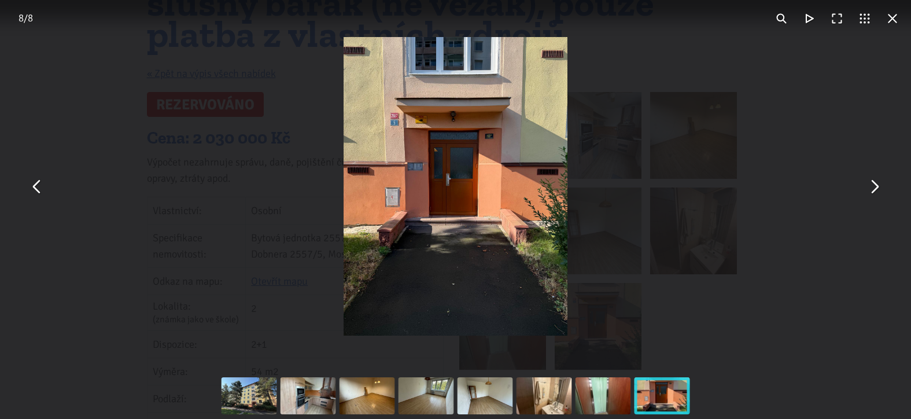
click at [873, 190] on button "You can close this modal content with the ESC key" at bounding box center [874, 186] width 28 height 28
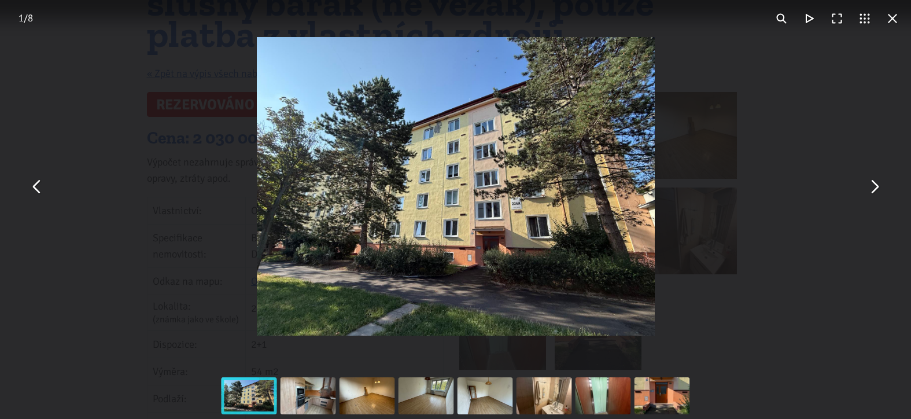
click at [892, 21] on button "You can close this modal content with the ESC key" at bounding box center [893, 19] width 28 height 28
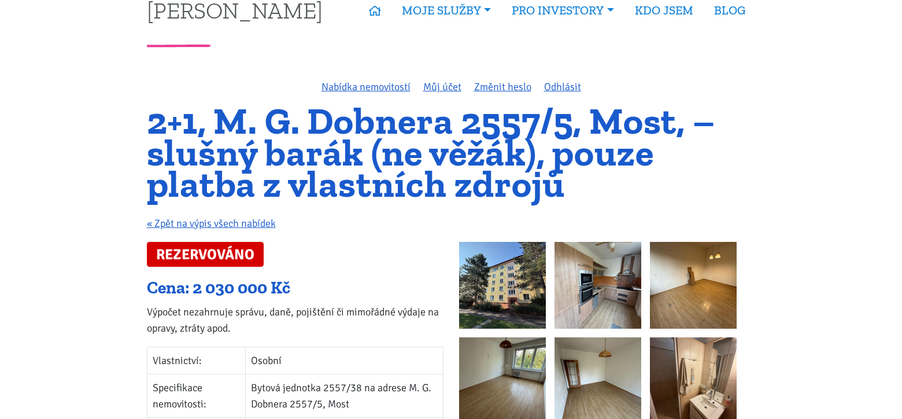
scroll to position [0, 0]
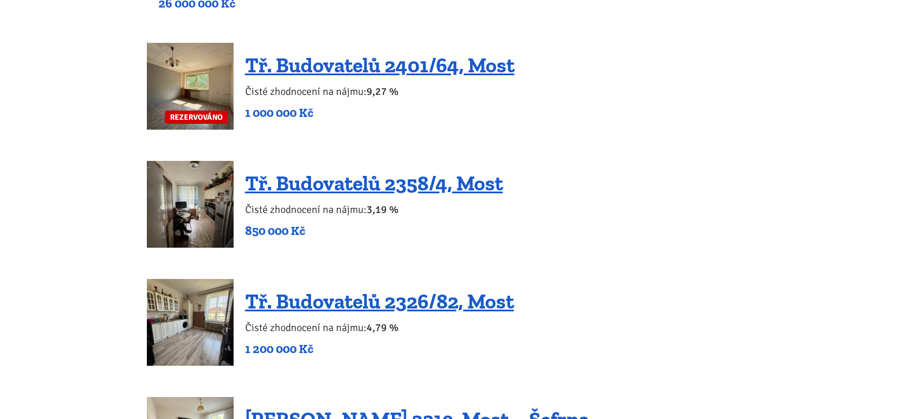
scroll to position [983, 0]
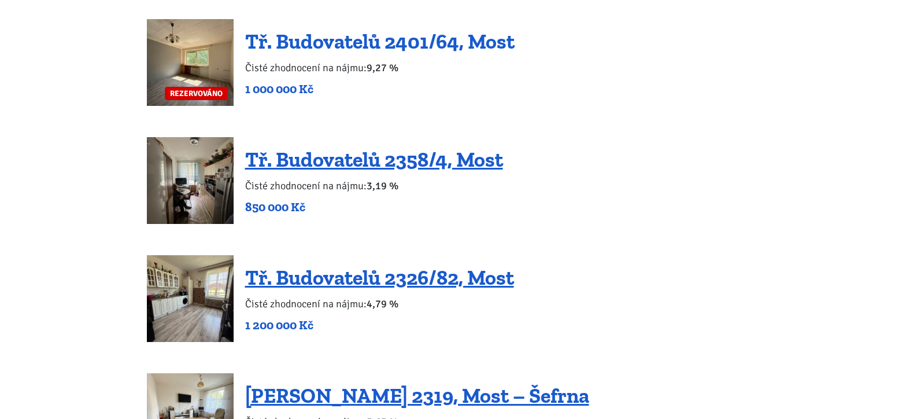
click at [378, 44] on link "Tř. Budovatelů 2401/64, Most" at bounding box center [380, 41] width 270 height 25
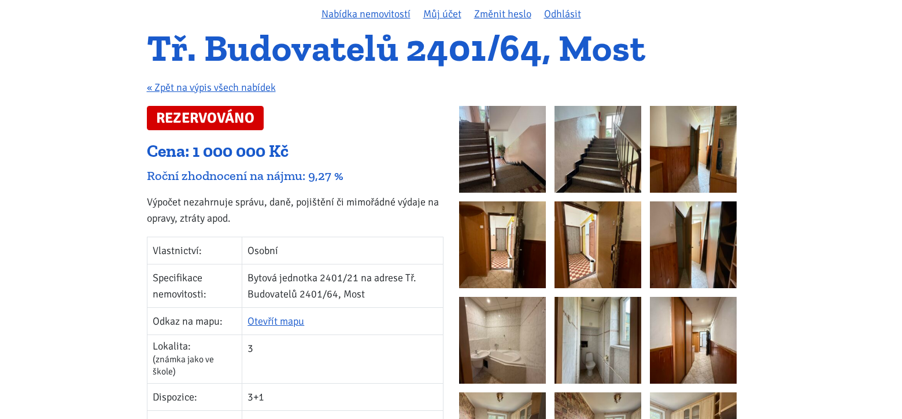
scroll to position [58, 0]
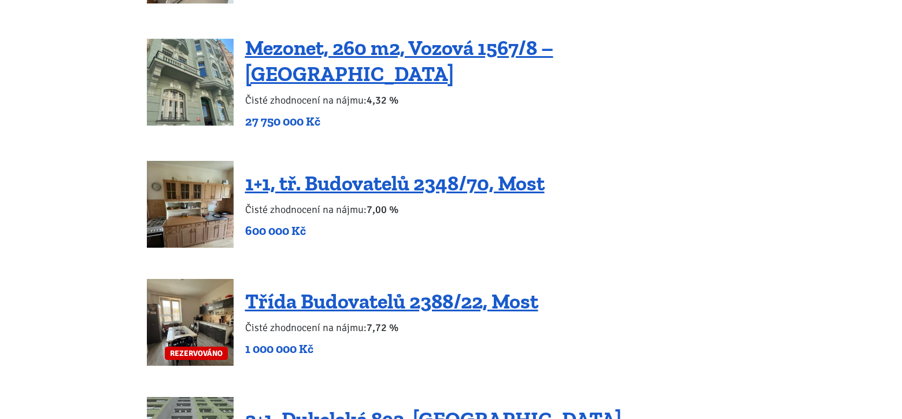
scroll to position [1851, 0]
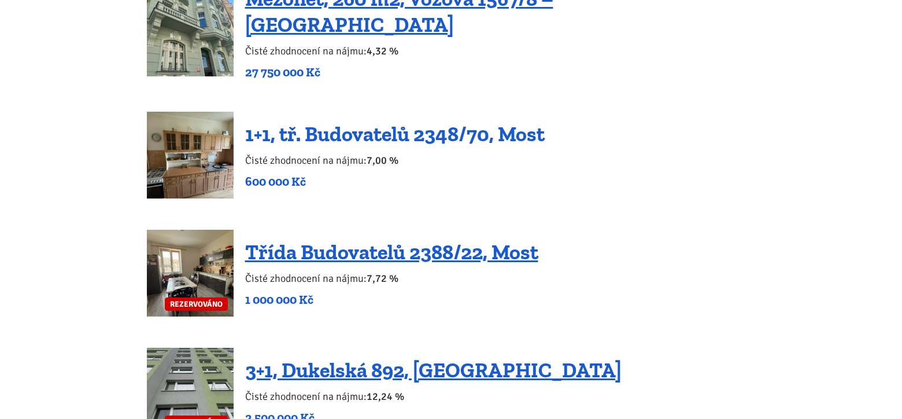
click at [341, 123] on link "1+1, tř. Budovatelů 2348/70, Most" at bounding box center [395, 133] width 300 height 25
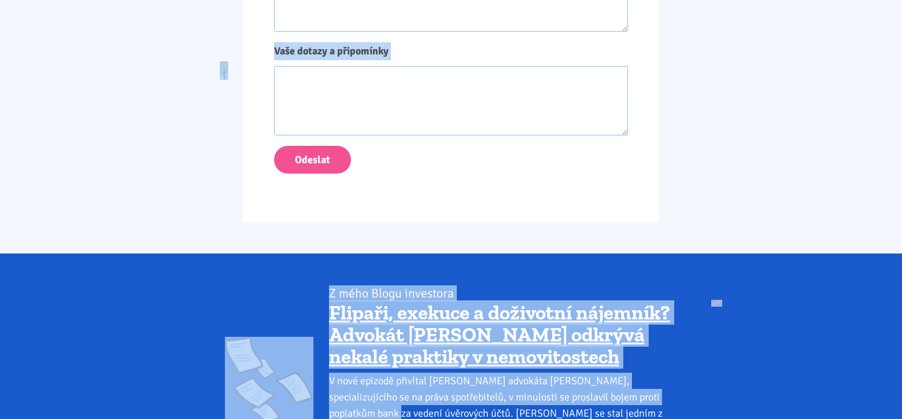
scroll to position [1410, 0]
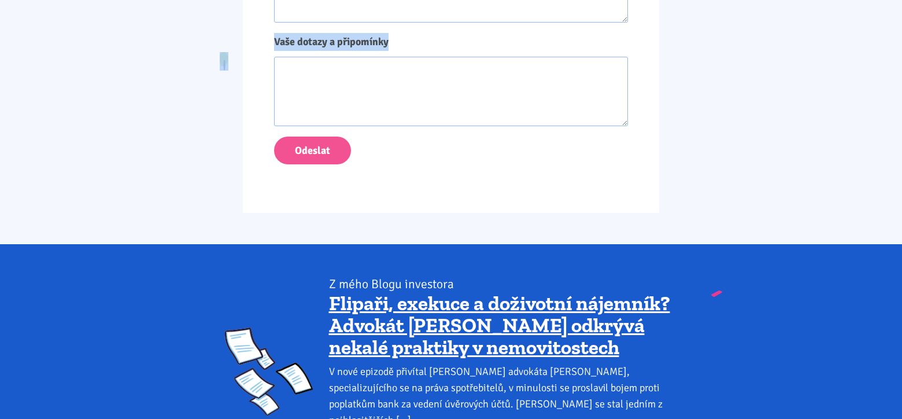
drag, startPoint x: 149, startPoint y: 27, endPoint x: 413, endPoint y: 44, distance: 264.4
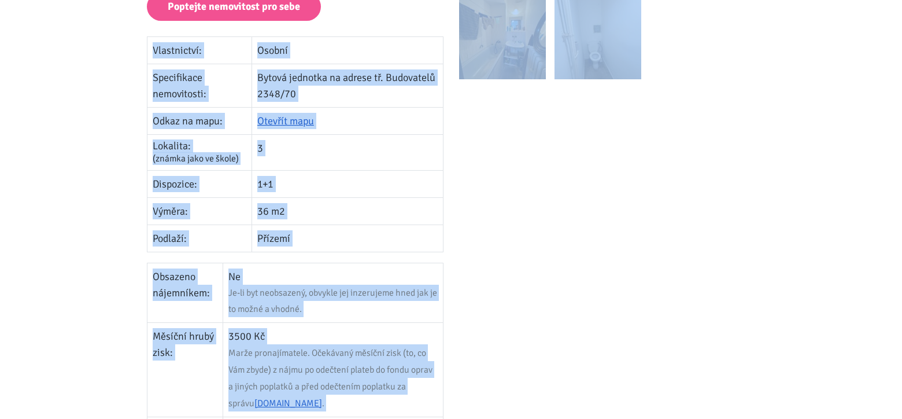
scroll to position [253, 0]
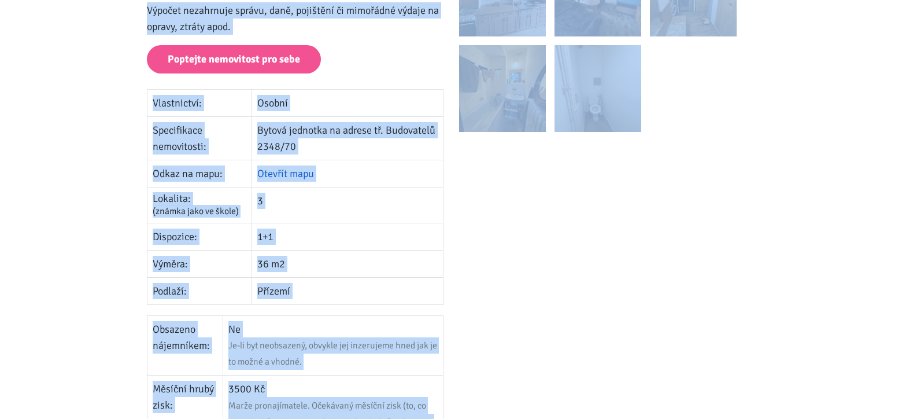
click at [300, 174] on link "Otevřít mapu" at bounding box center [285, 173] width 57 height 13
click at [562, 283] on div at bounding box center [607, 361] width 312 height 822
